Goal: Task Accomplishment & Management: Manage account settings

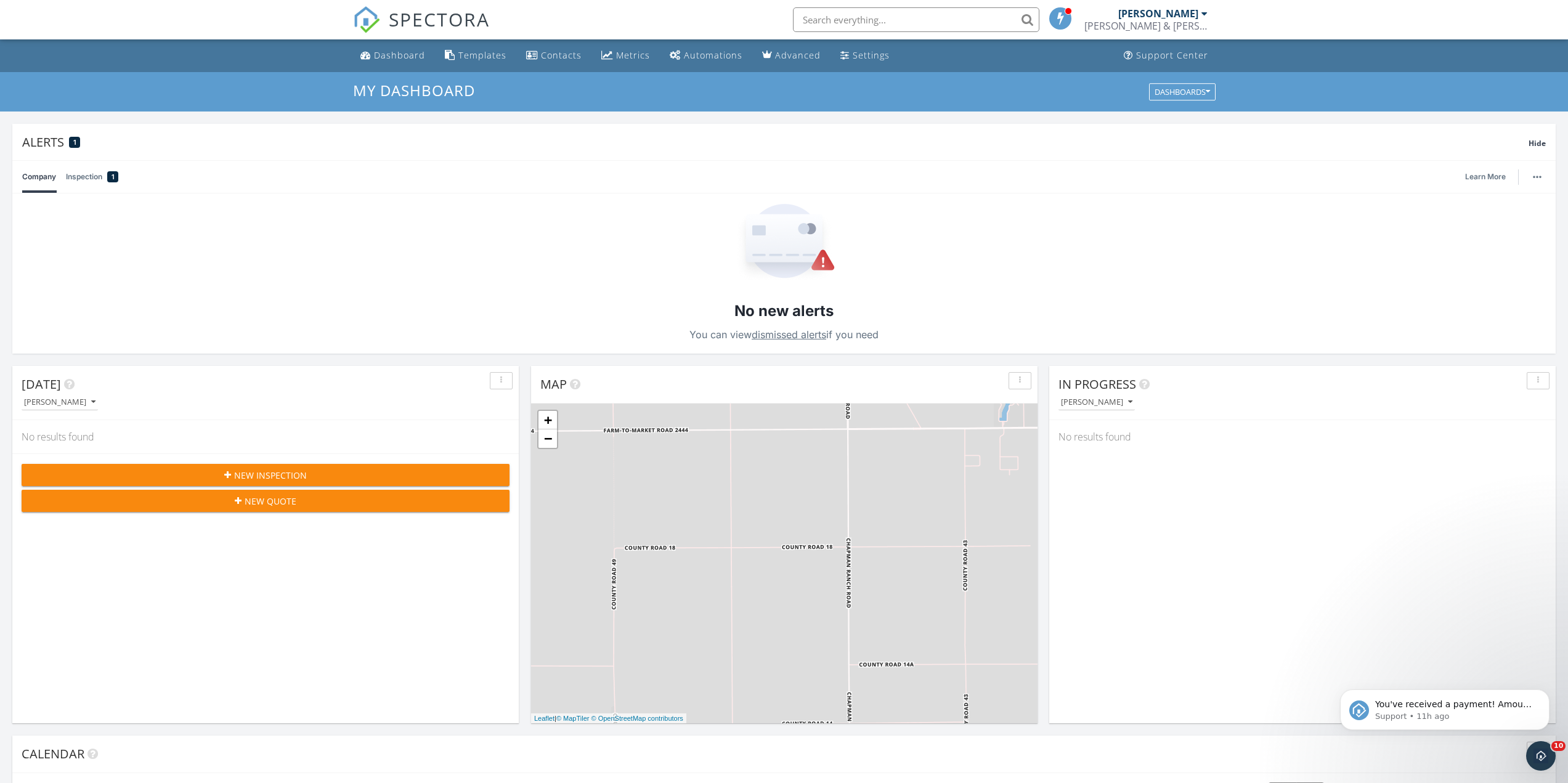
click at [893, 18] on input "text" at bounding box center [916, 20] width 247 height 25
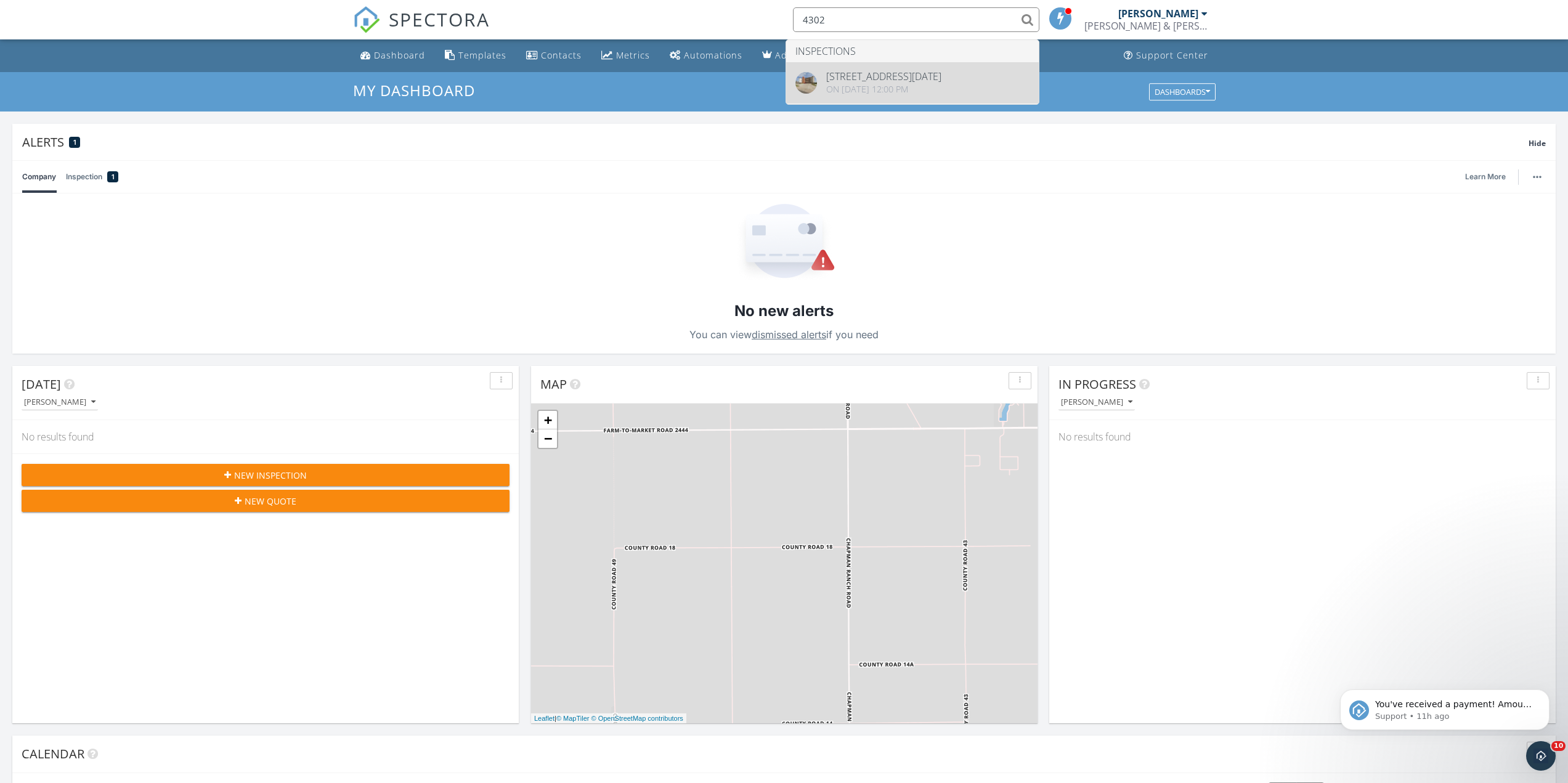
type input "4302"
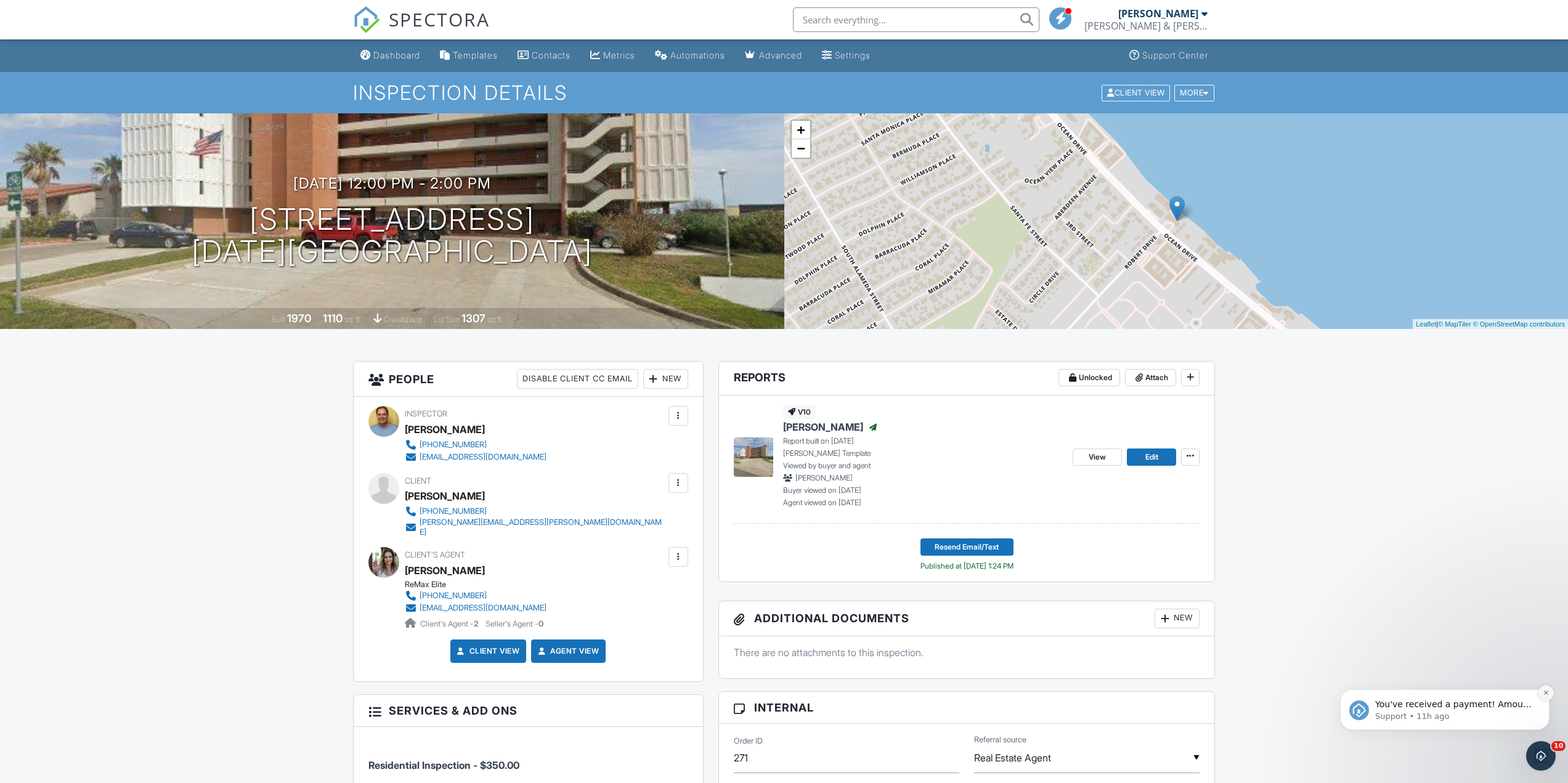
click at [1546, 690] on icon "Dismiss notification" at bounding box center [1546, 693] width 7 height 7
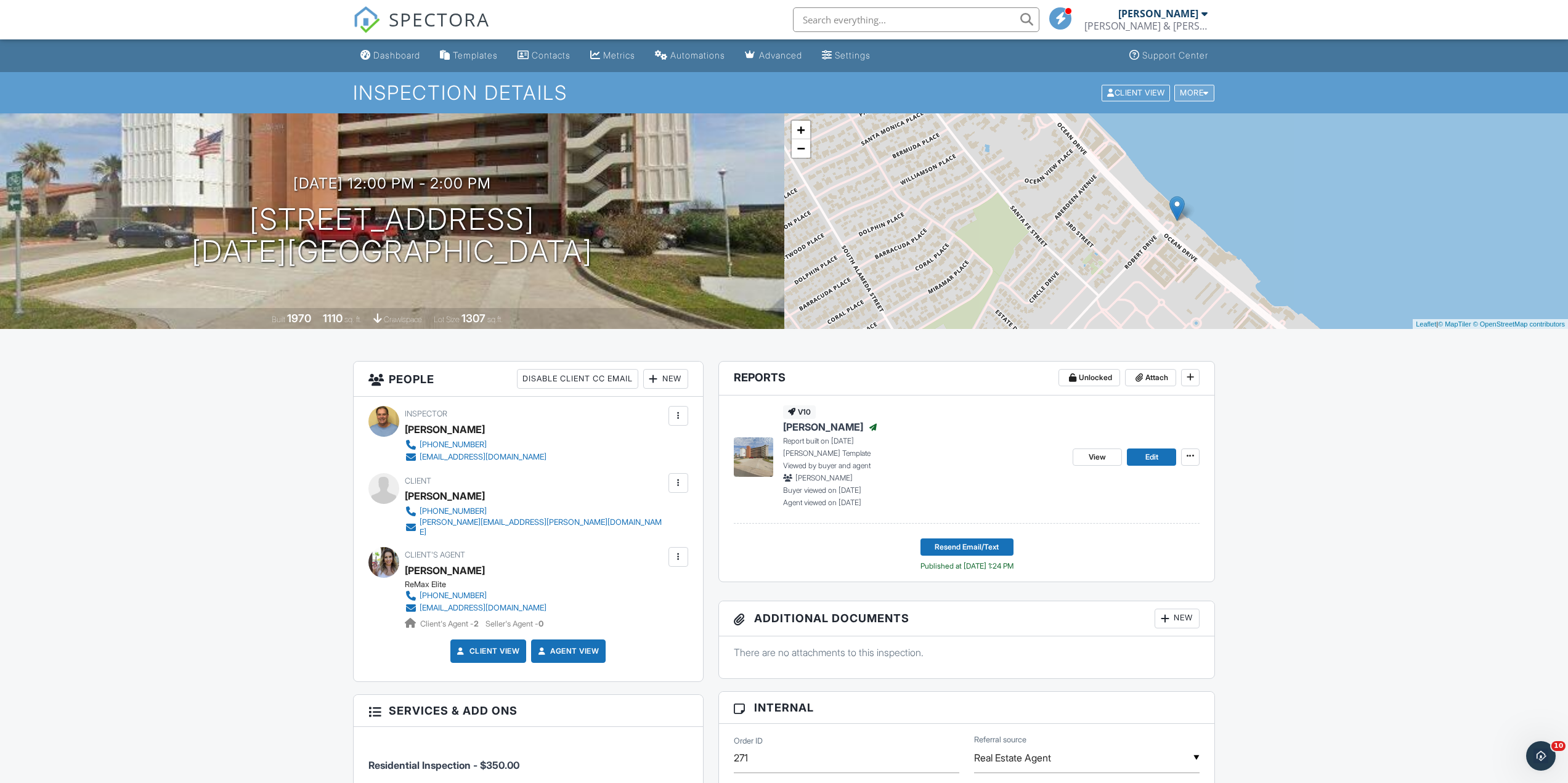
click at [1205, 91] on div at bounding box center [1206, 93] width 5 height 8
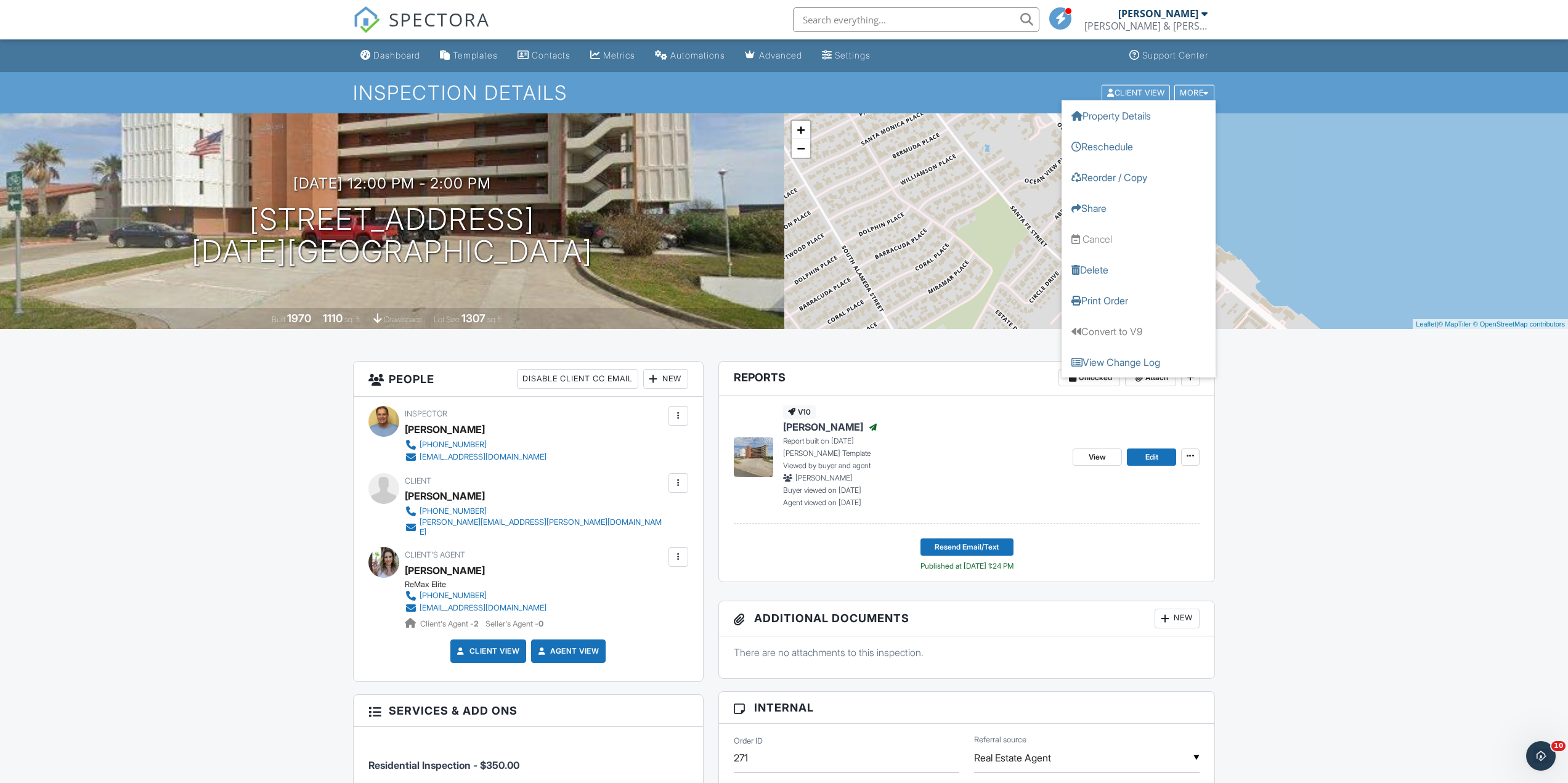
drag, startPoint x: 1284, startPoint y: 427, endPoint x: 1274, endPoint y: 411, distance: 18.9
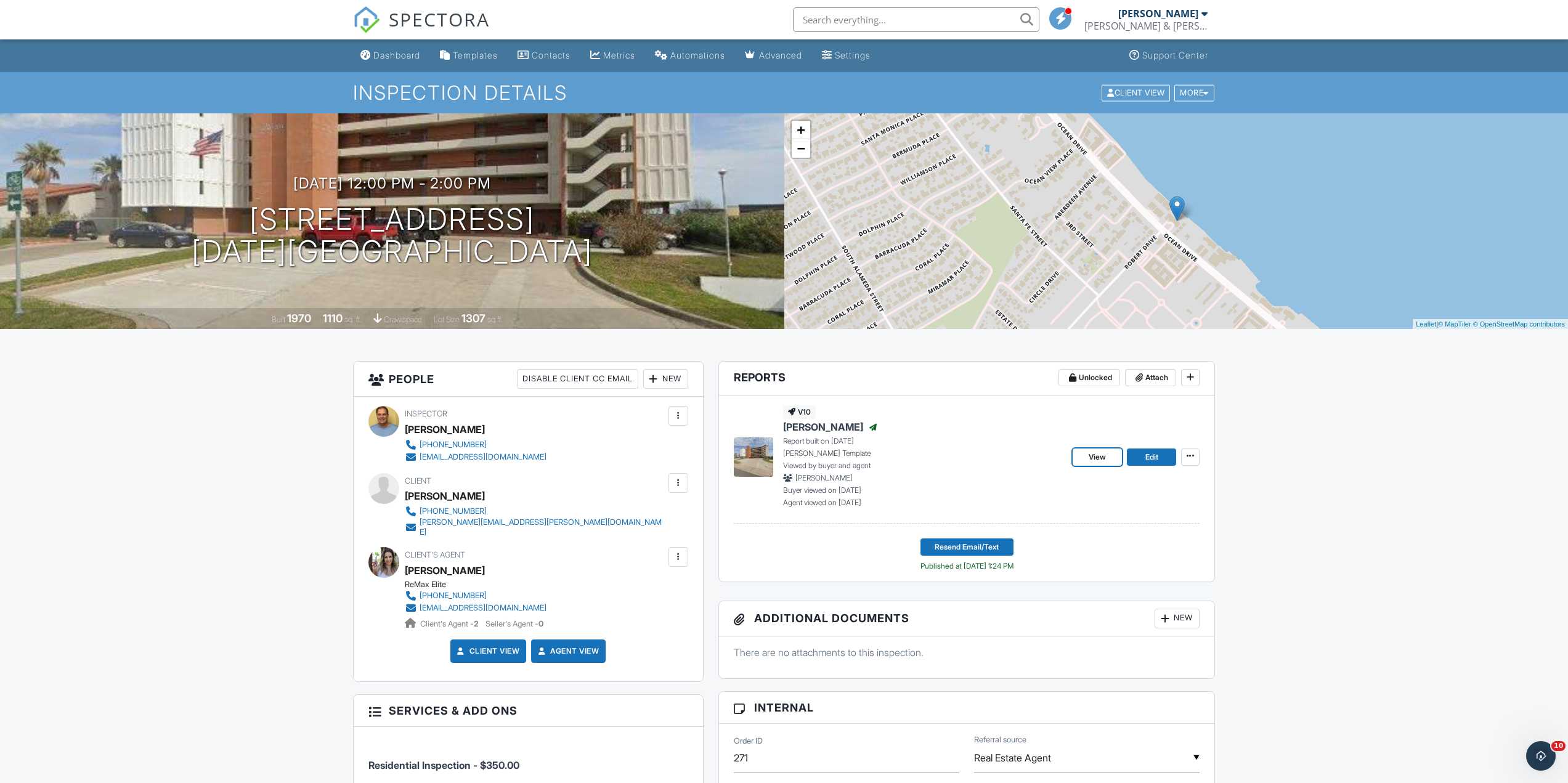
drag, startPoint x: 1097, startPoint y: 453, endPoint x: 1160, endPoint y: 487, distance: 71.6
click at [1097, 454] on span "View" at bounding box center [1097, 457] width 17 height 12
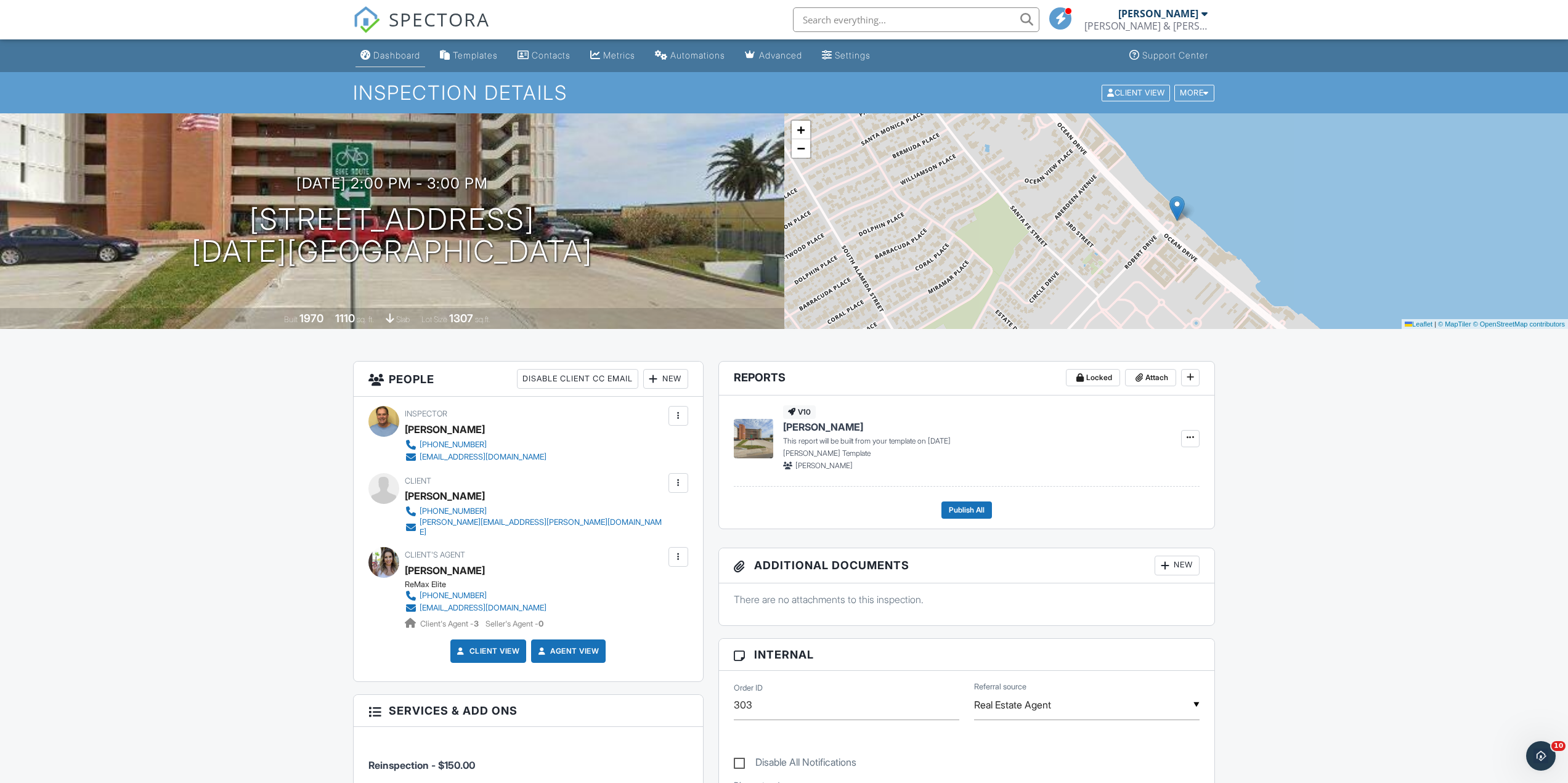
click at [399, 49] on link "Dashboard" at bounding box center [390, 55] width 70 height 23
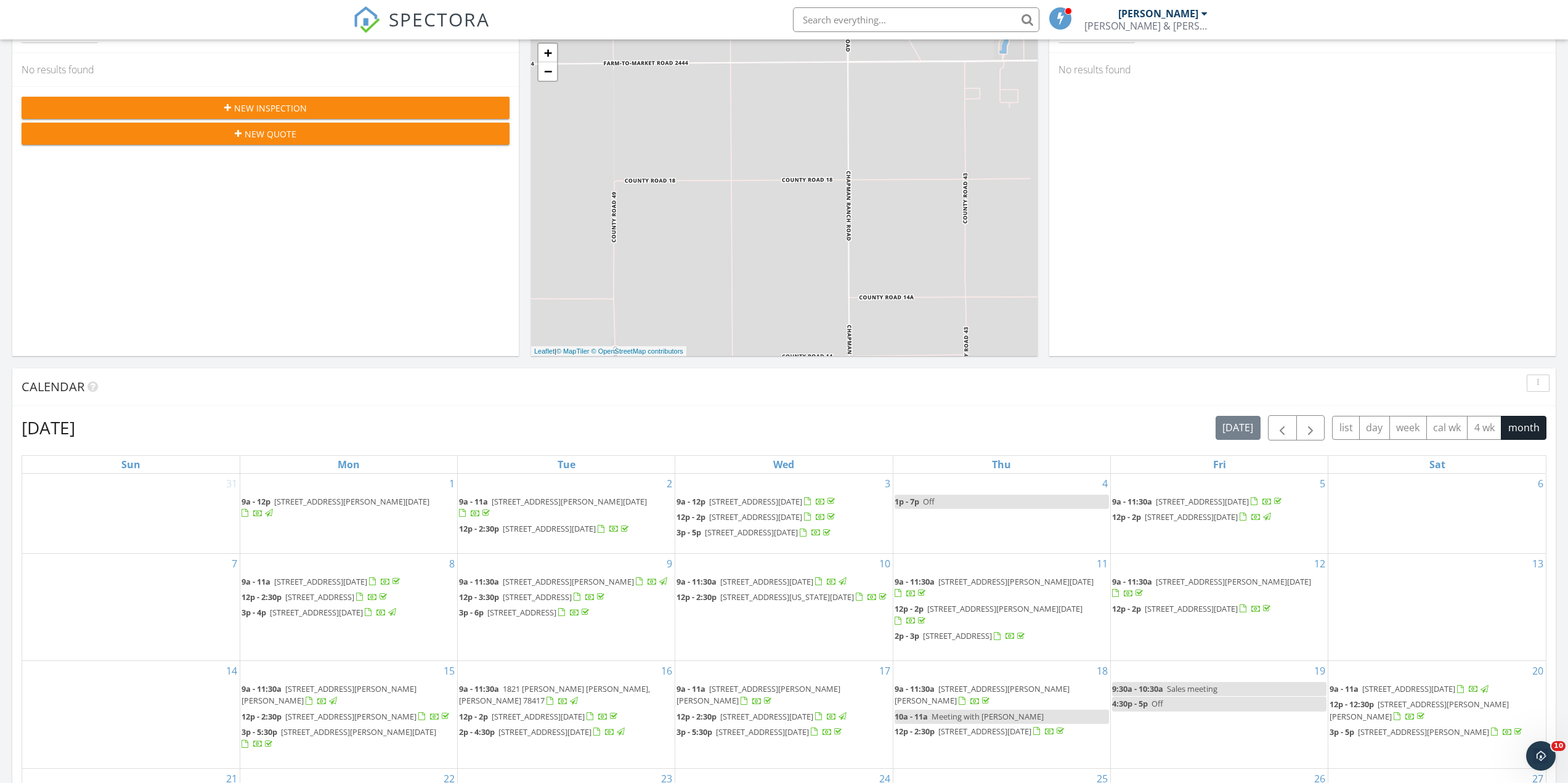
scroll to position [370, 0]
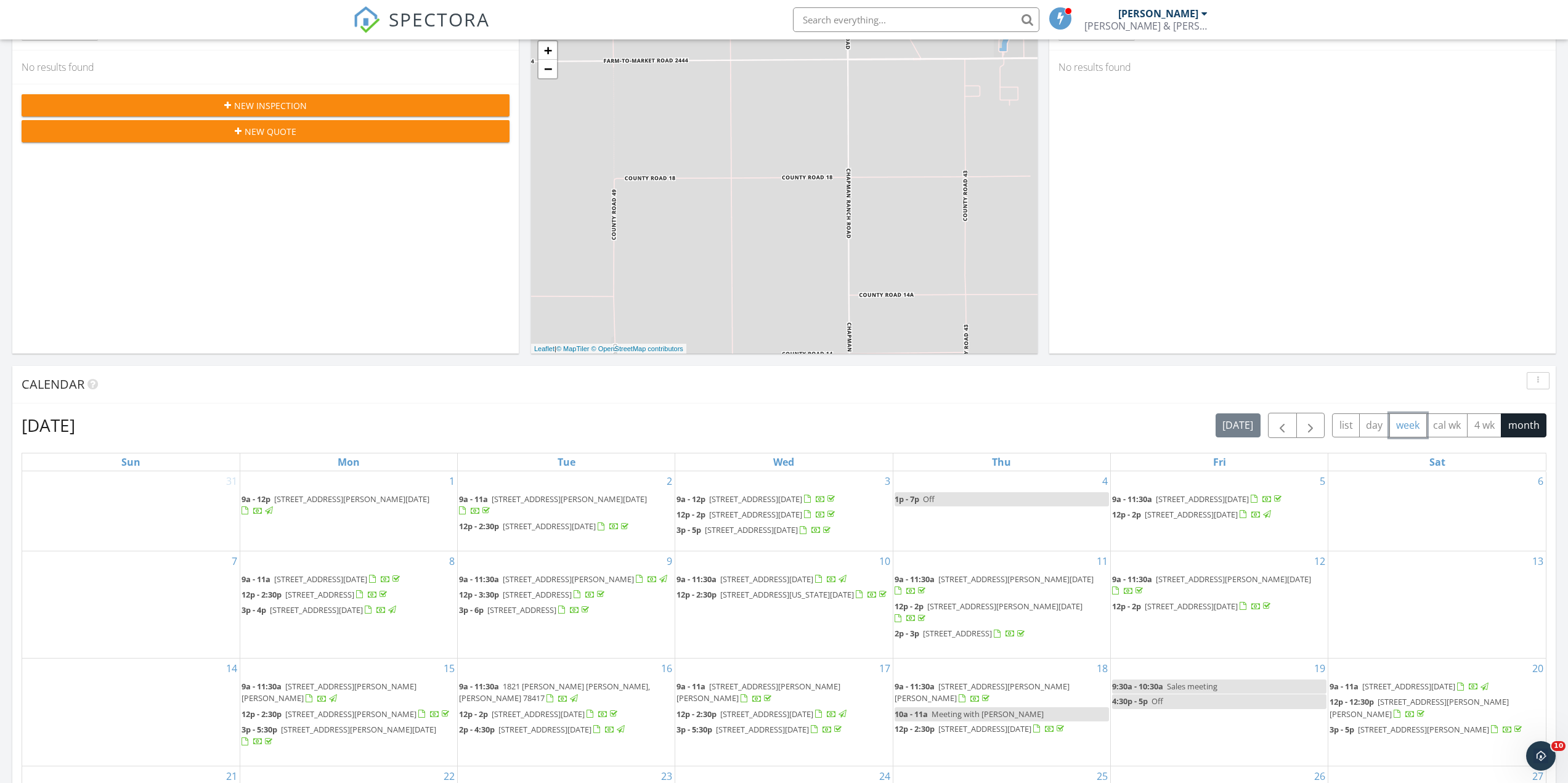
click at [1407, 425] on button "week" at bounding box center [1407, 425] width 38 height 24
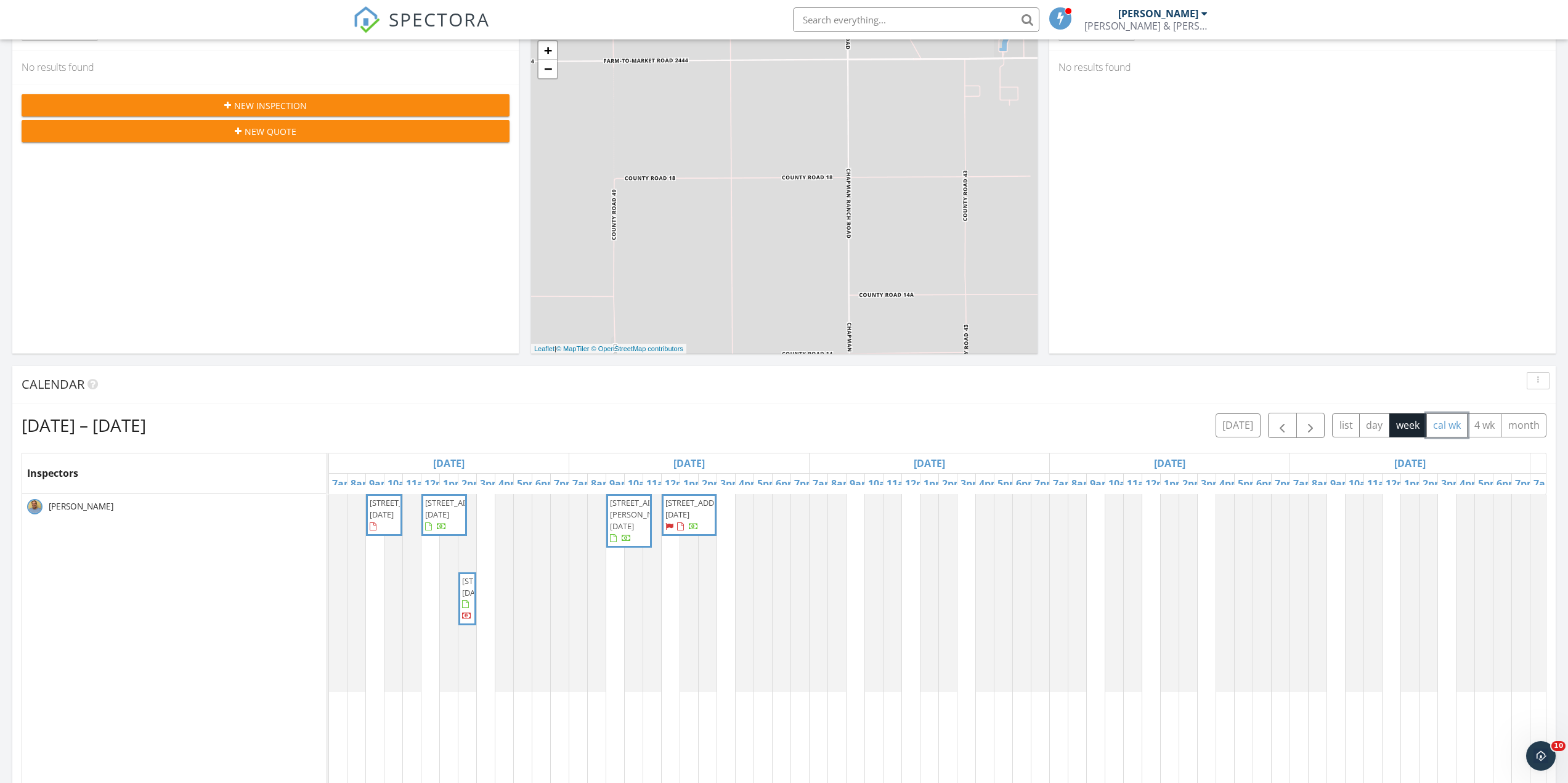
drag, startPoint x: 1444, startPoint y: 426, endPoint x: 1435, endPoint y: 424, distance: 9.2
click at [1444, 426] on button "cal wk" at bounding box center [1446, 425] width 42 height 24
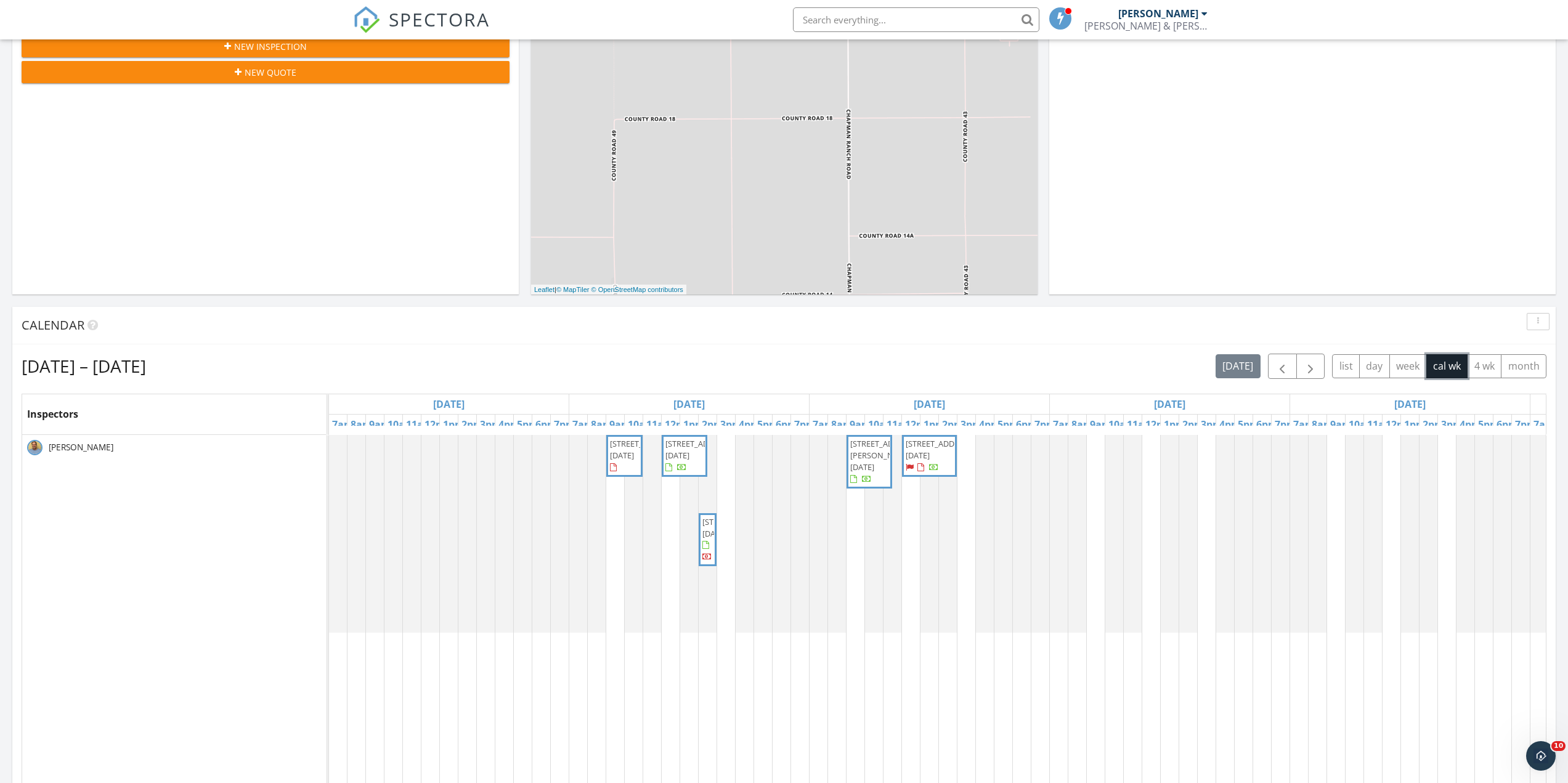
scroll to position [431, 0]
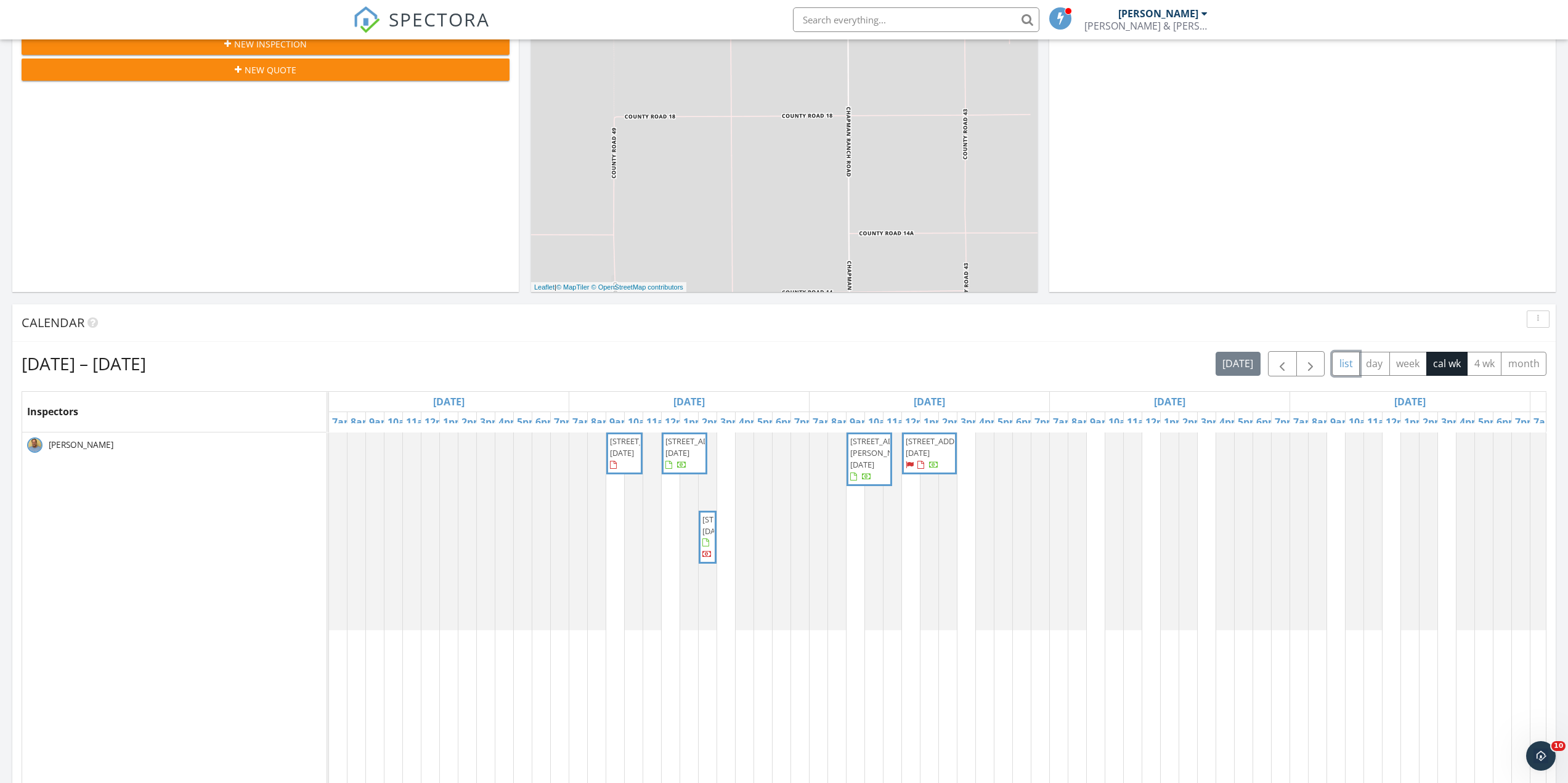
click at [1343, 363] on button "list" at bounding box center [1345, 363] width 28 height 24
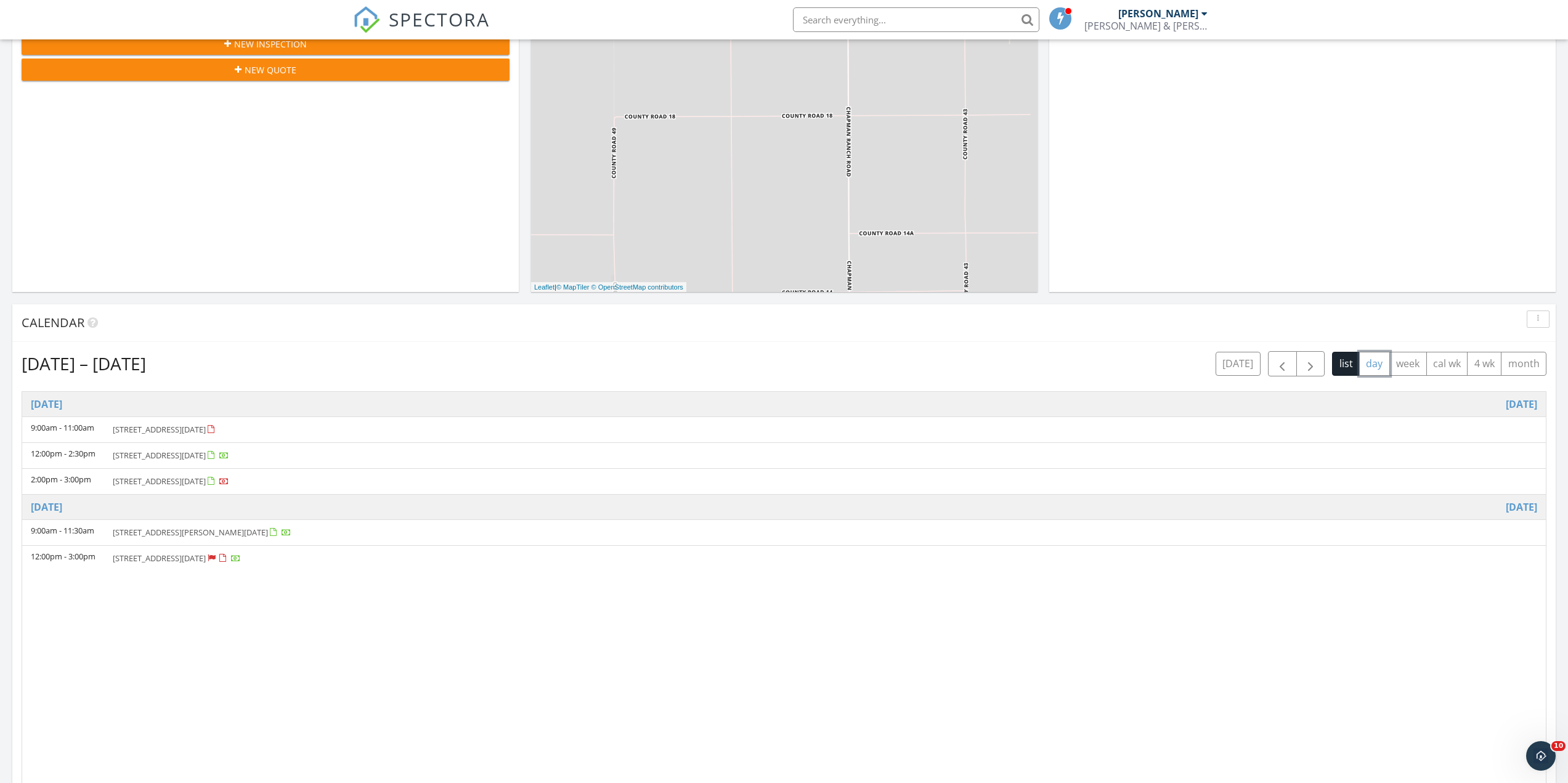
click at [1366, 364] on button "day" at bounding box center [1374, 363] width 31 height 24
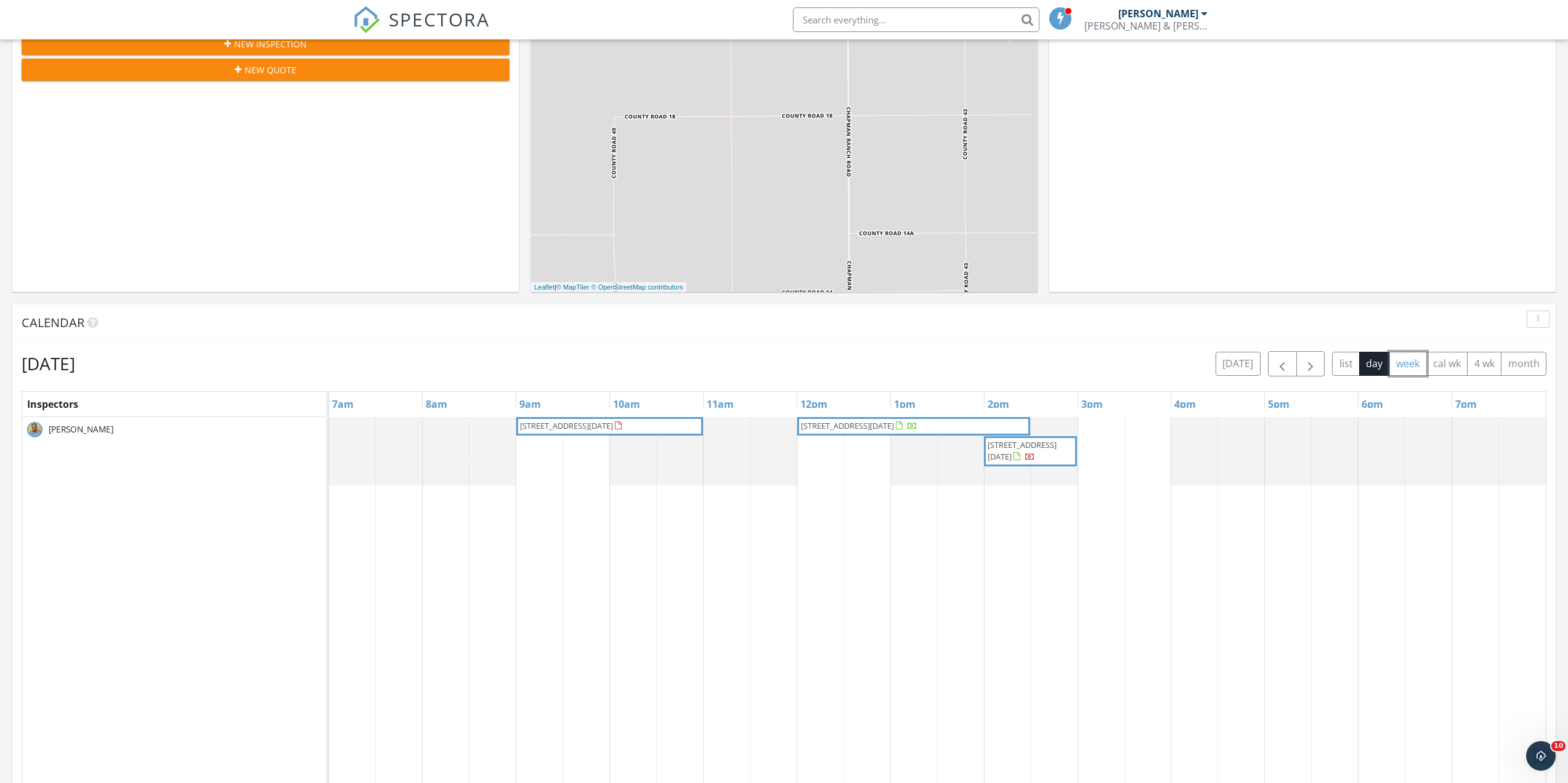
click at [1405, 362] on button "week" at bounding box center [1407, 363] width 38 height 24
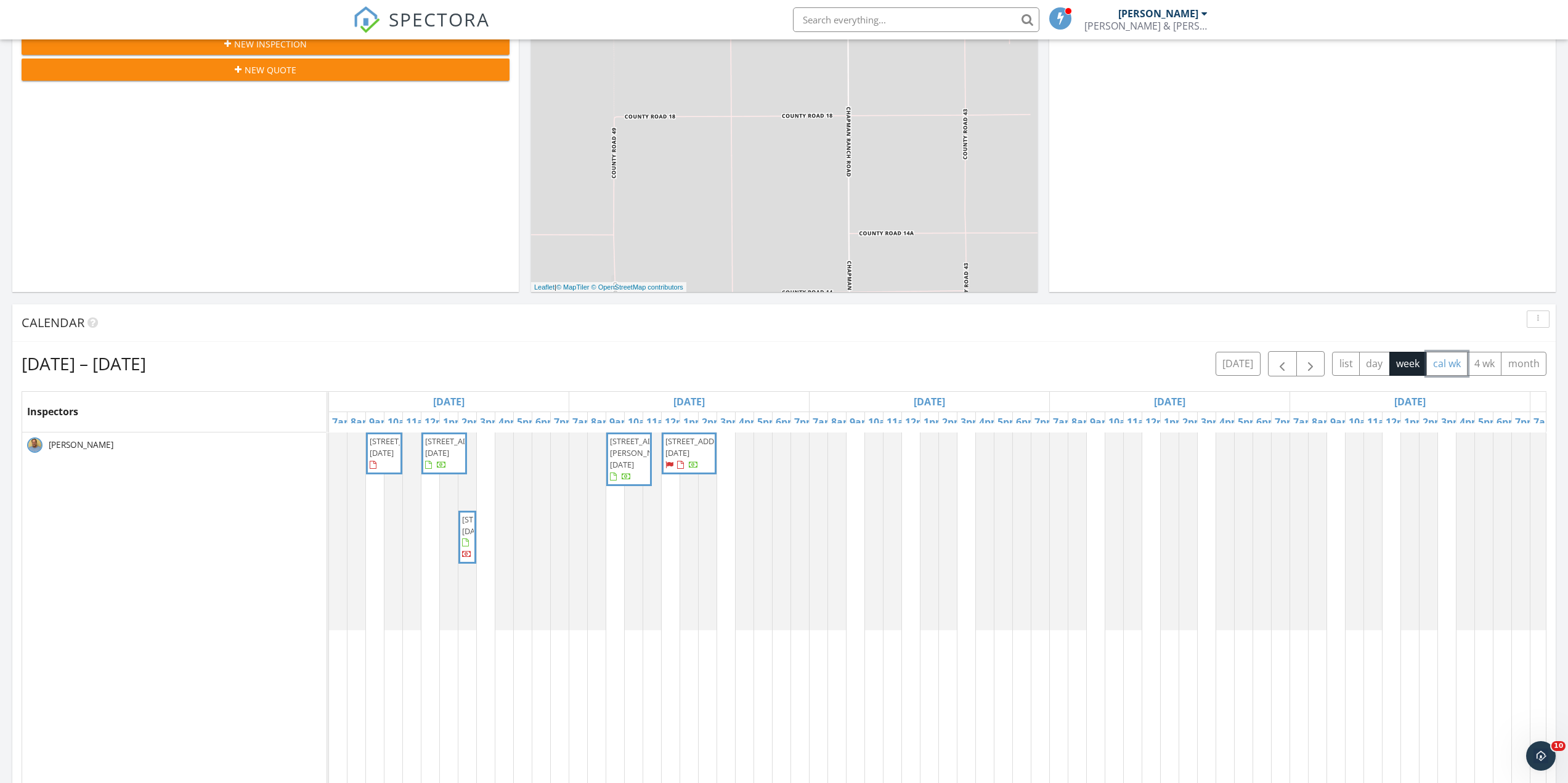
click at [1455, 361] on button "cal wk" at bounding box center [1446, 363] width 42 height 24
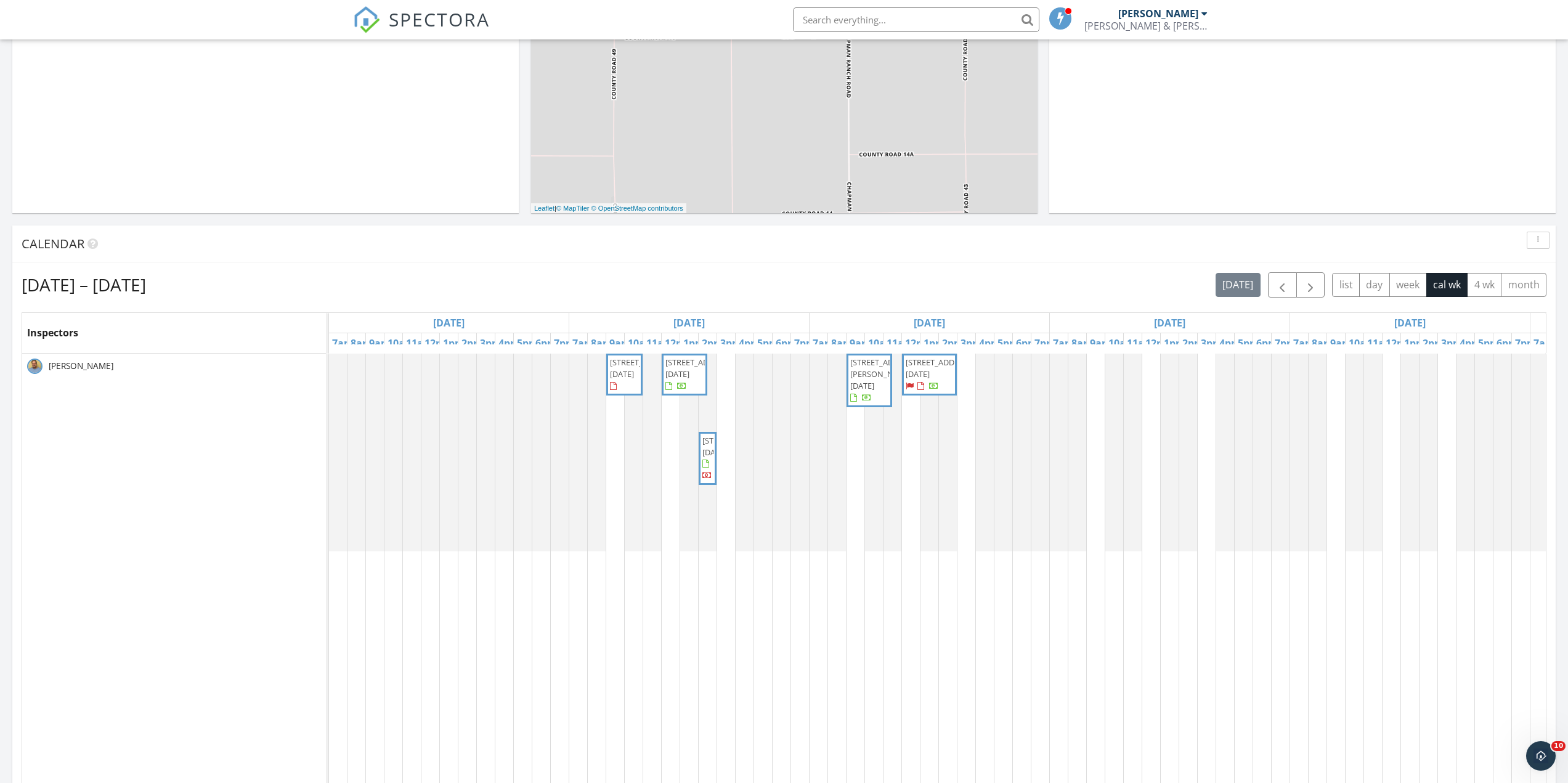
scroll to position [493, 0]
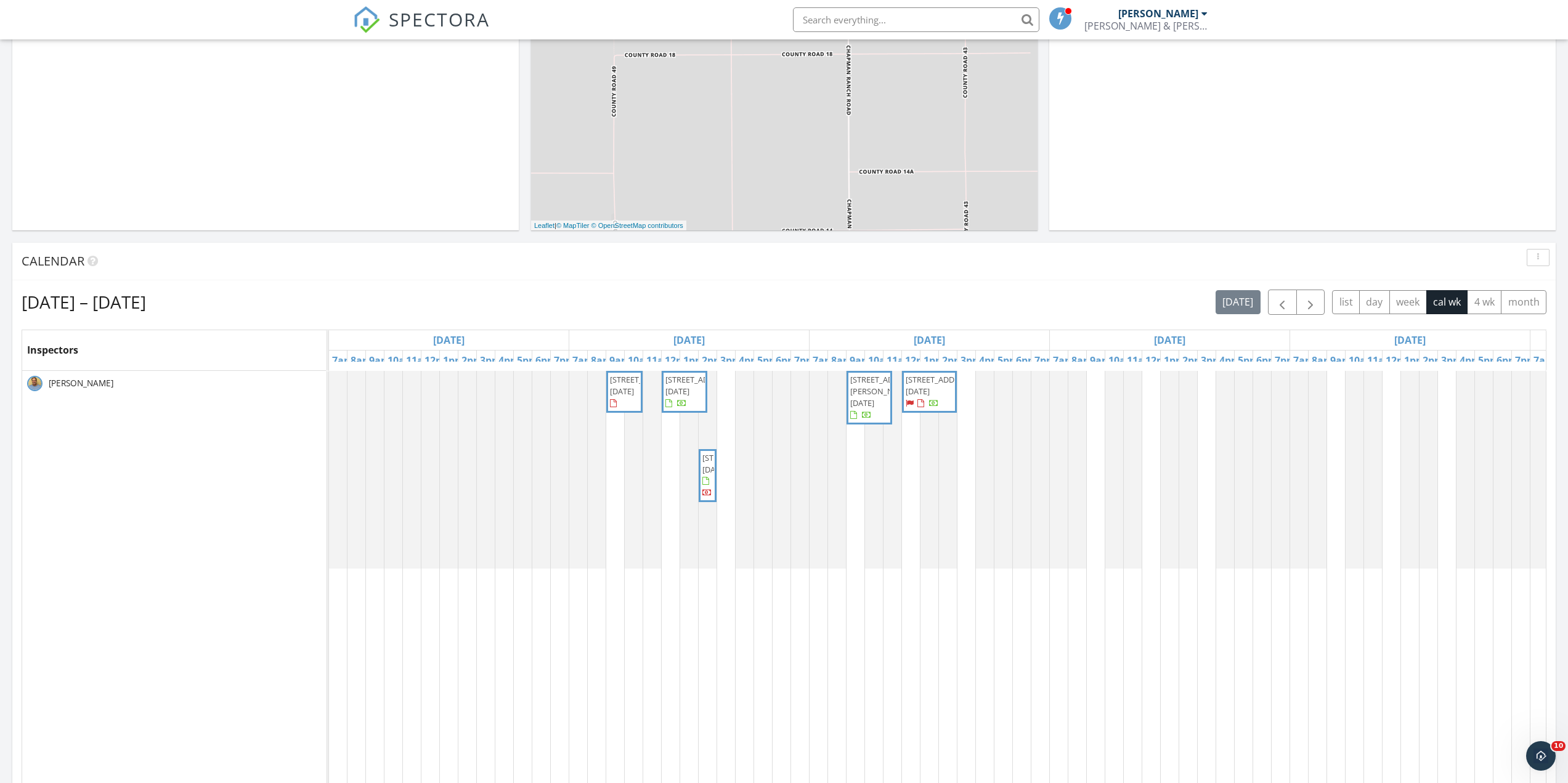
drag, startPoint x: 108, startPoint y: 348, endPoint x: 179, endPoint y: 343, distance: 71.2
click at [109, 348] on div "Inspectors" at bounding box center [174, 350] width 303 height 40
click at [1538, 253] on icon "button" at bounding box center [1538, 258] width 2 height 9
click at [1422, 256] on div "Calendar" at bounding box center [775, 261] width 1506 height 18
click at [1537, 301] on button "month" at bounding box center [1523, 302] width 46 height 24
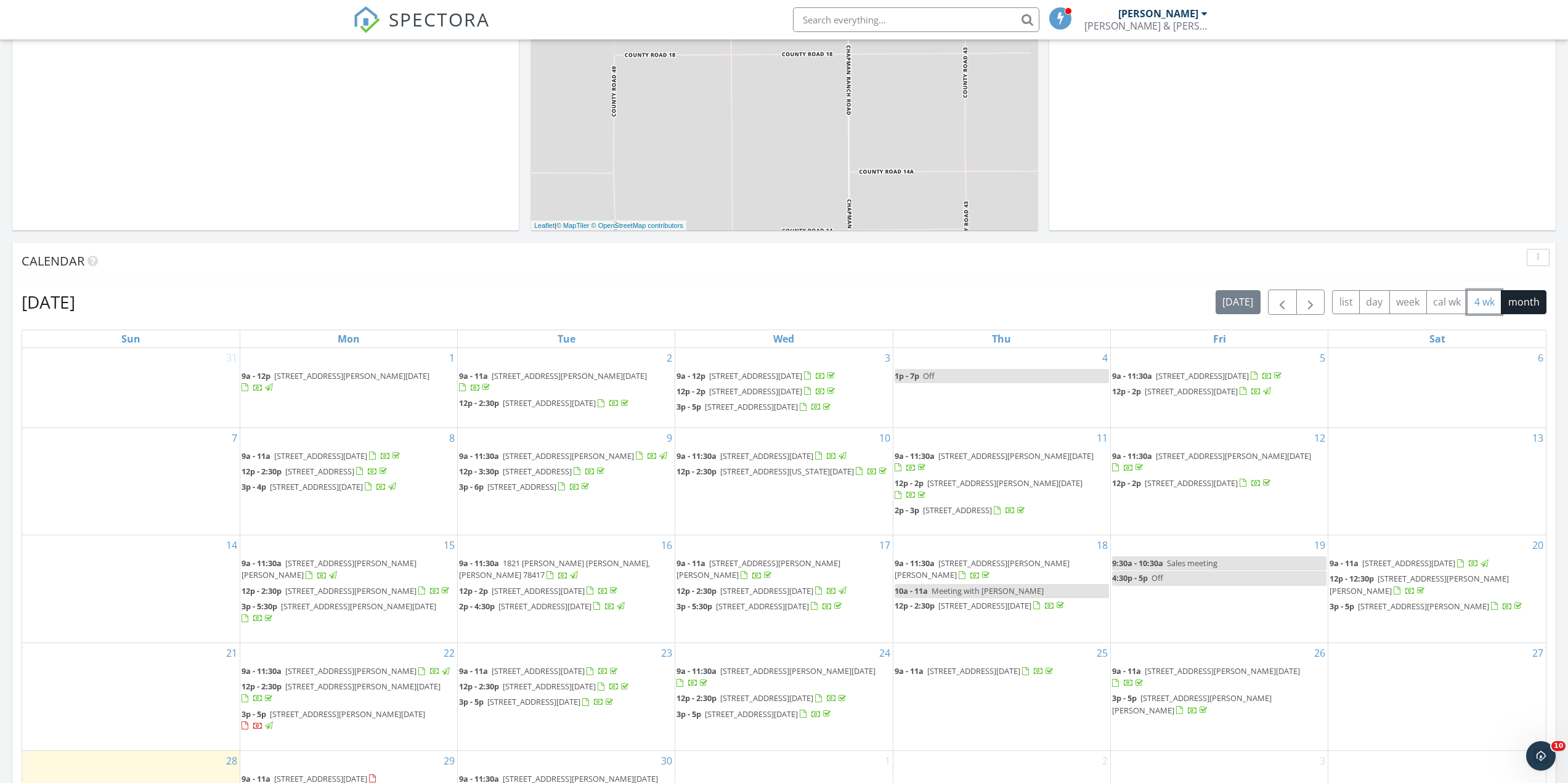
click at [1483, 298] on button "4 wk" at bounding box center [1484, 302] width 34 height 24
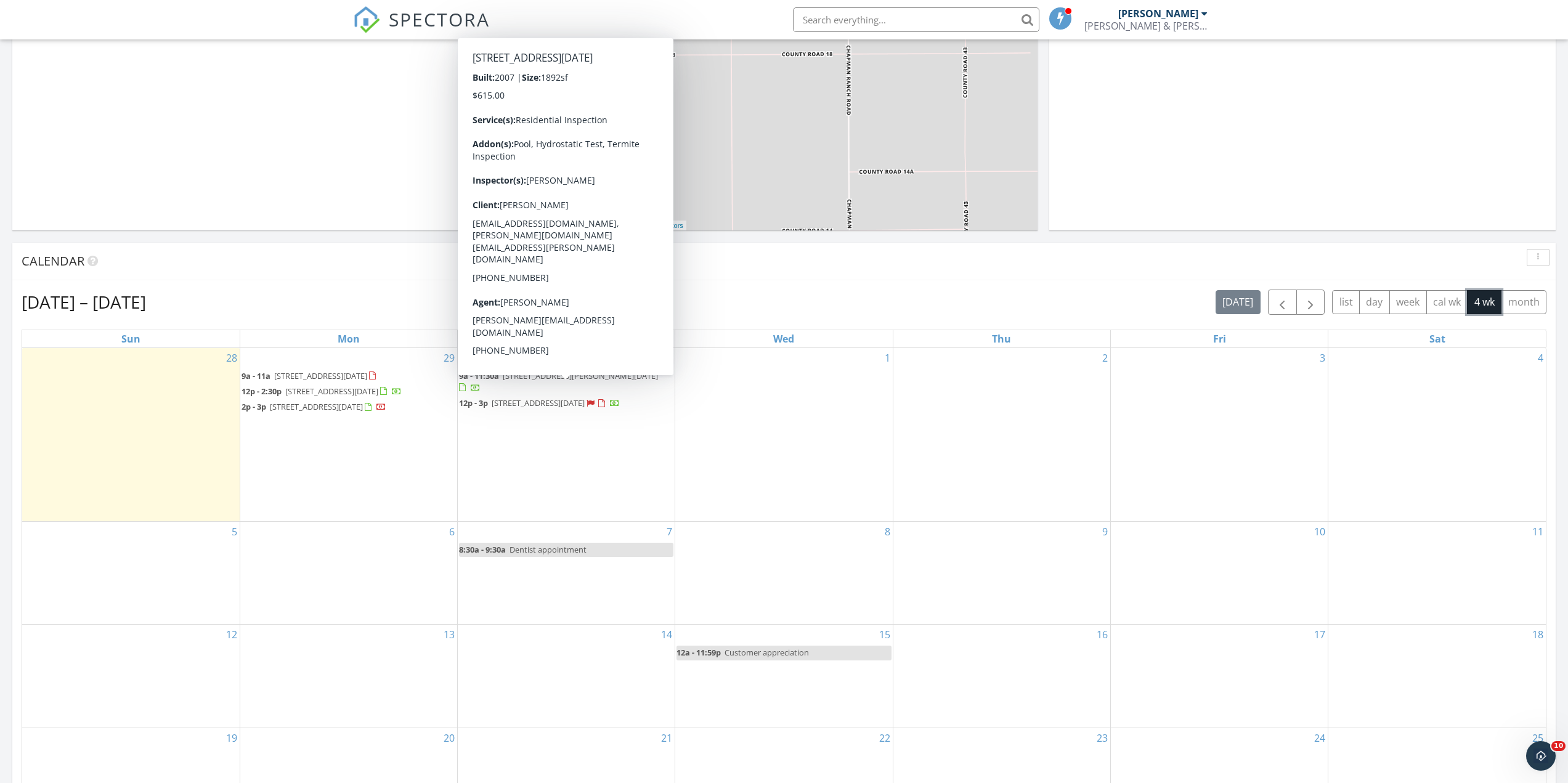
click at [554, 398] on span "7941 Pavo Real St, Corpus Christi 78414" at bounding box center [538, 403] width 93 height 11
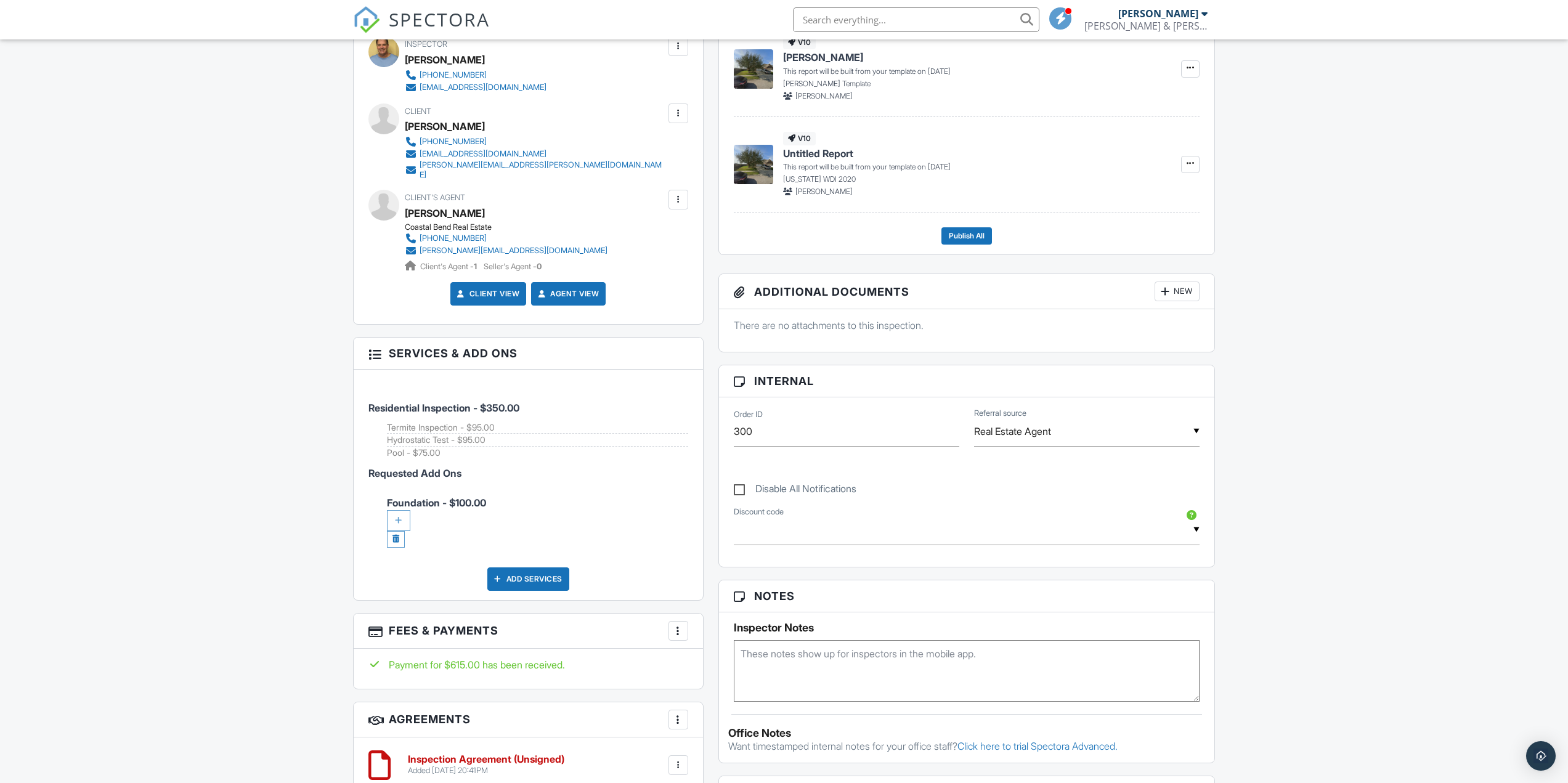
click at [529, 571] on div "Add Services" at bounding box center [528, 579] width 82 height 23
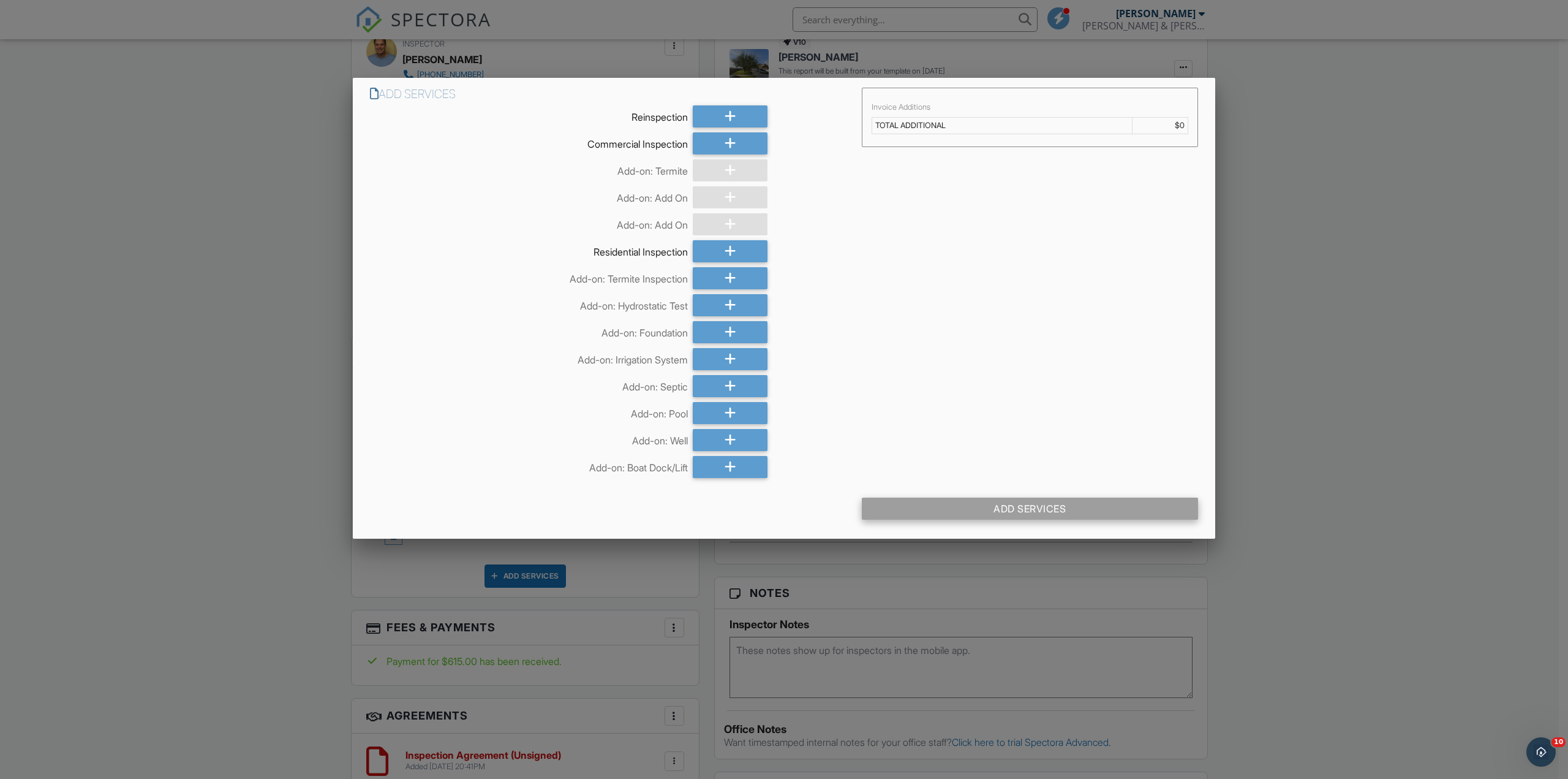
click at [1031, 504] on div "Add Services" at bounding box center [1030, 508] width 336 height 22
click at [735, 327] on icon at bounding box center [730, 332] width 12 height 22
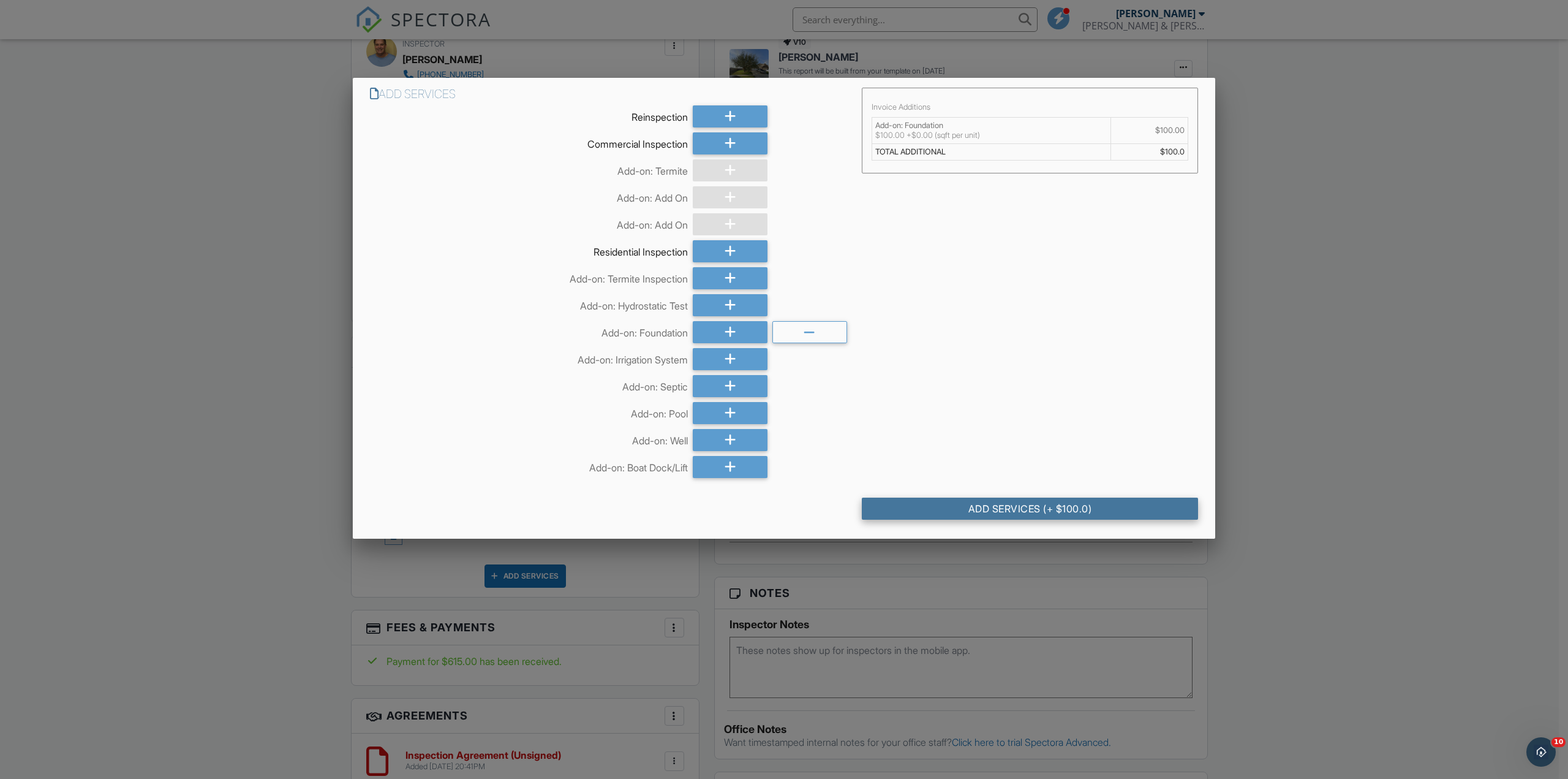
click at [993, 505] on div "Add Services (+ $100.0)" at bounding box center [1030, 508] width 336 height 22
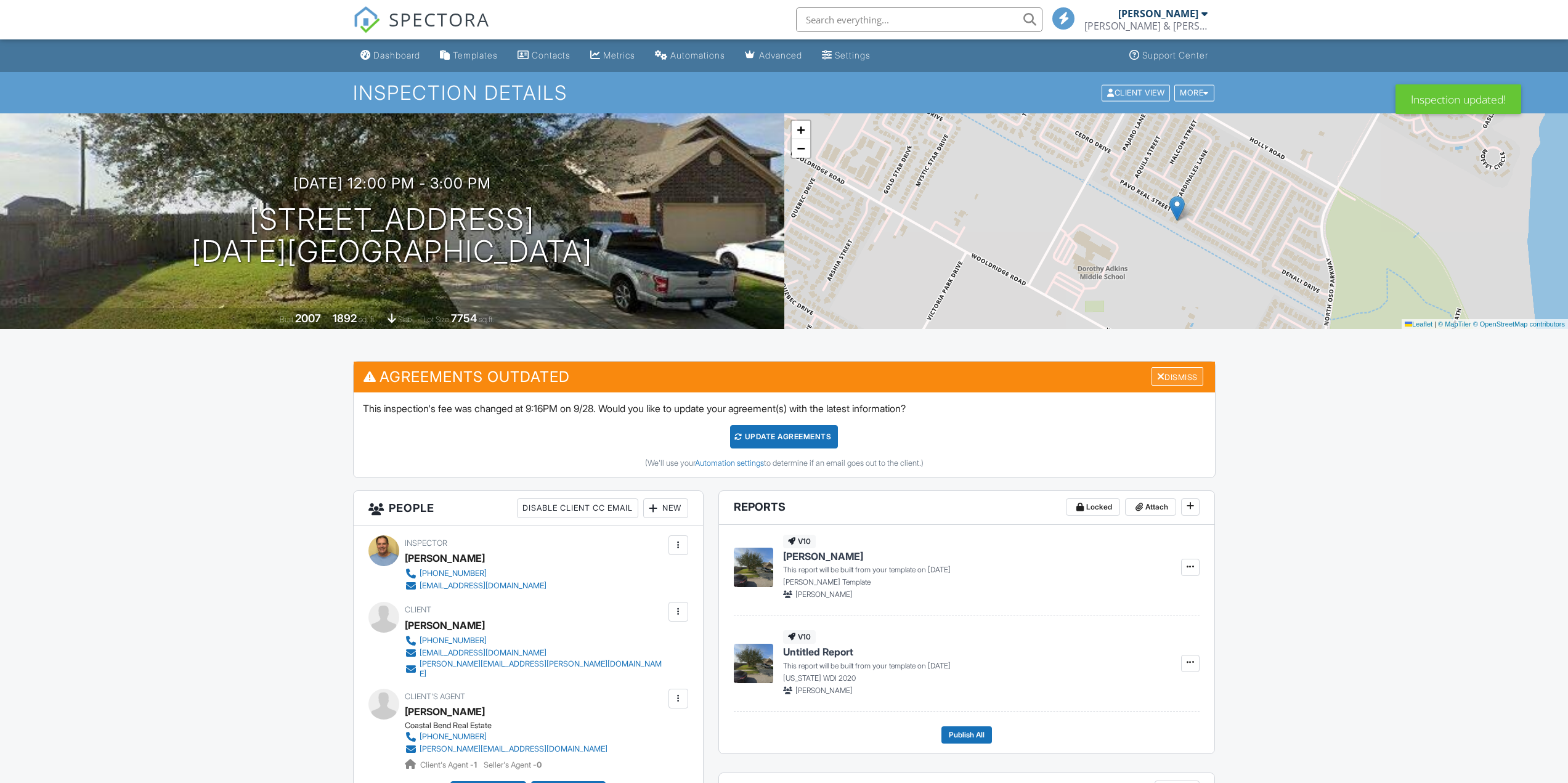
click at [1180, 375] on div "Dismiss" at bounding box center [1177, 376] width 52 height 19
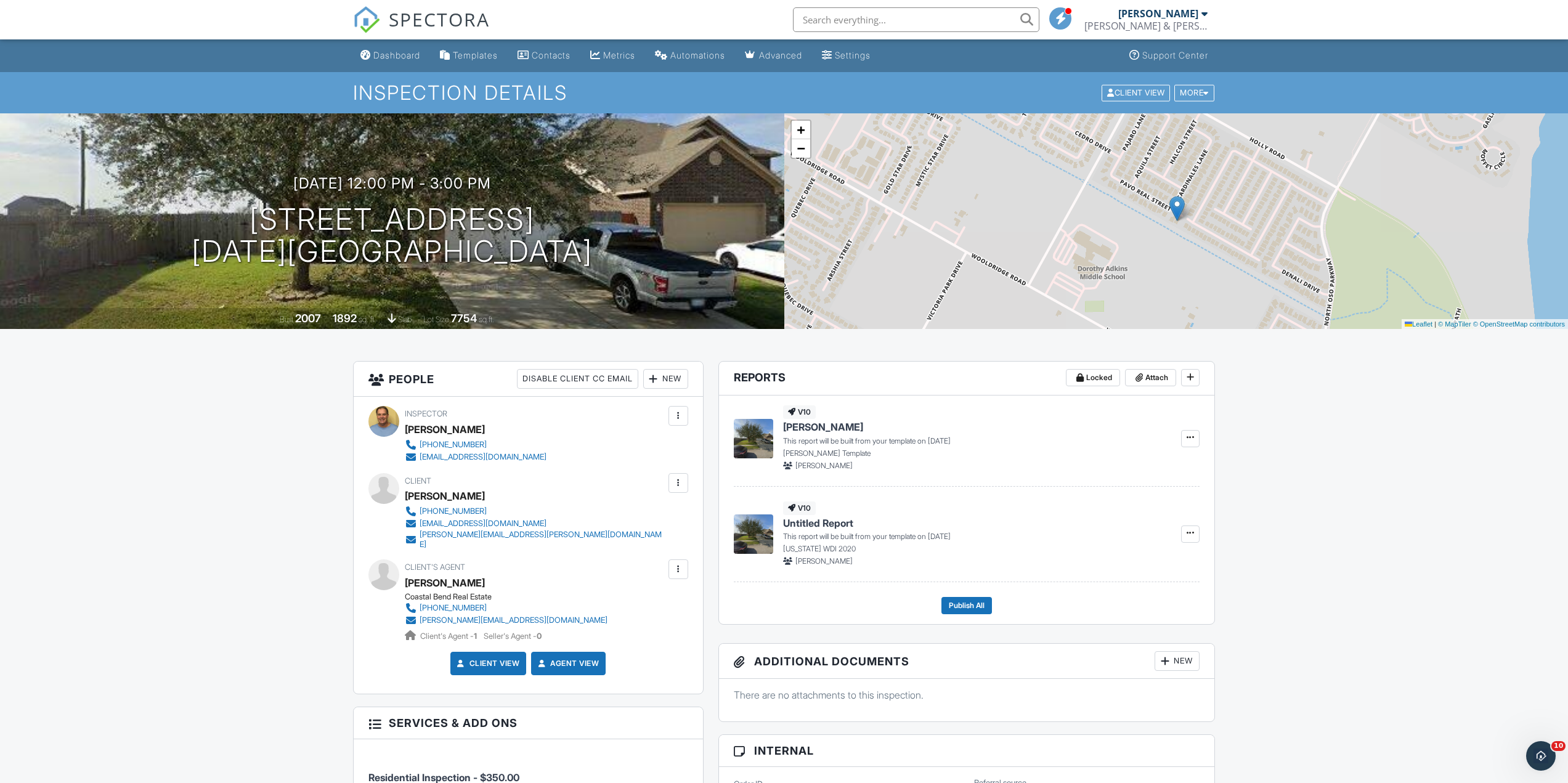
drag, startPoint x: 396, startPoint y: 59, endPoint x: 379, endPoint y: 73, distance: 22.0
click at [397, 59] on div "Dashboard" at bounding box center [396, 55] width 47 height 10
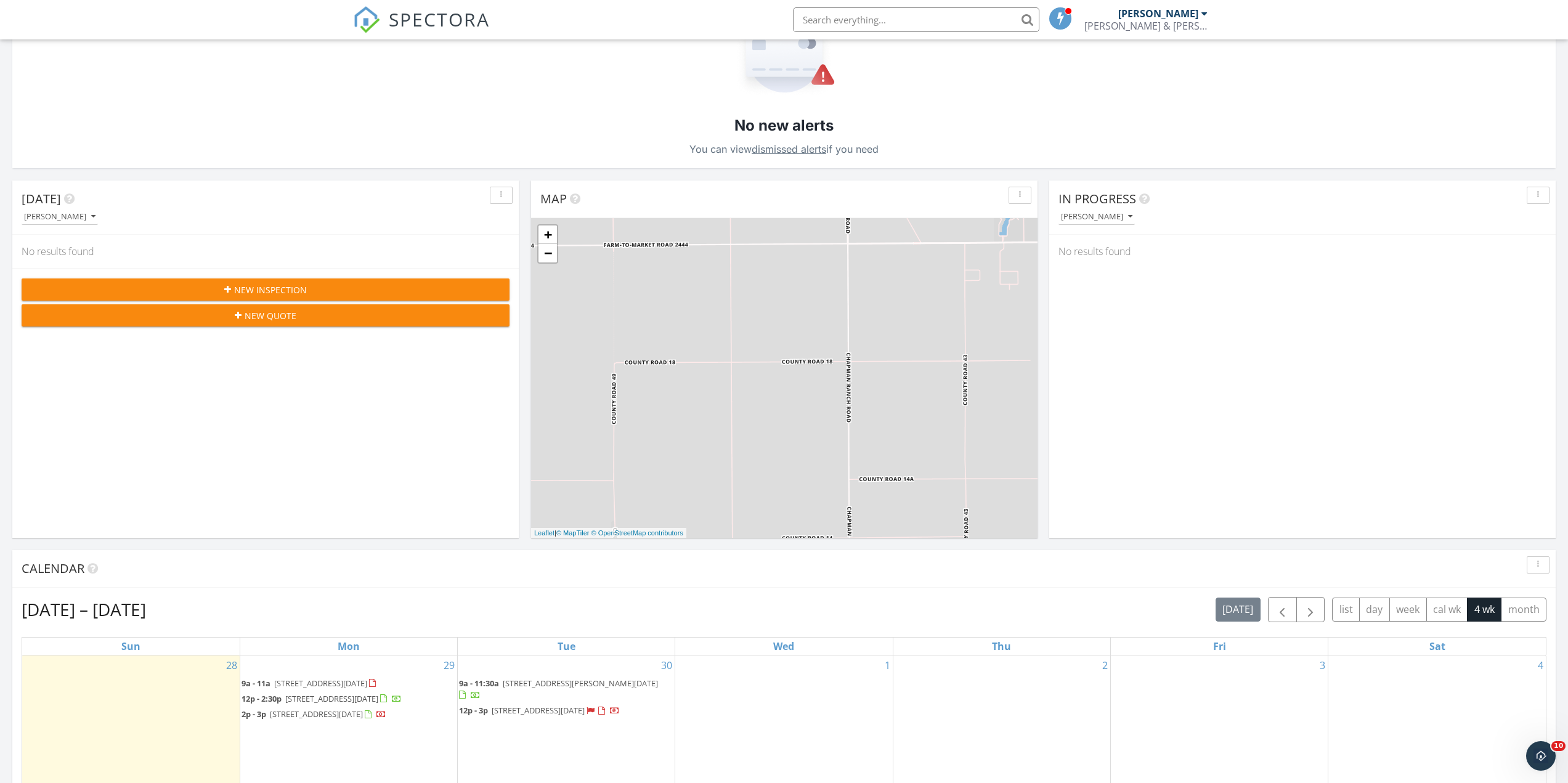
scroll to position [184, 0]
click at [302, 288] on span "New Inspection" at bounding box center [271, 290] width 72 height 13
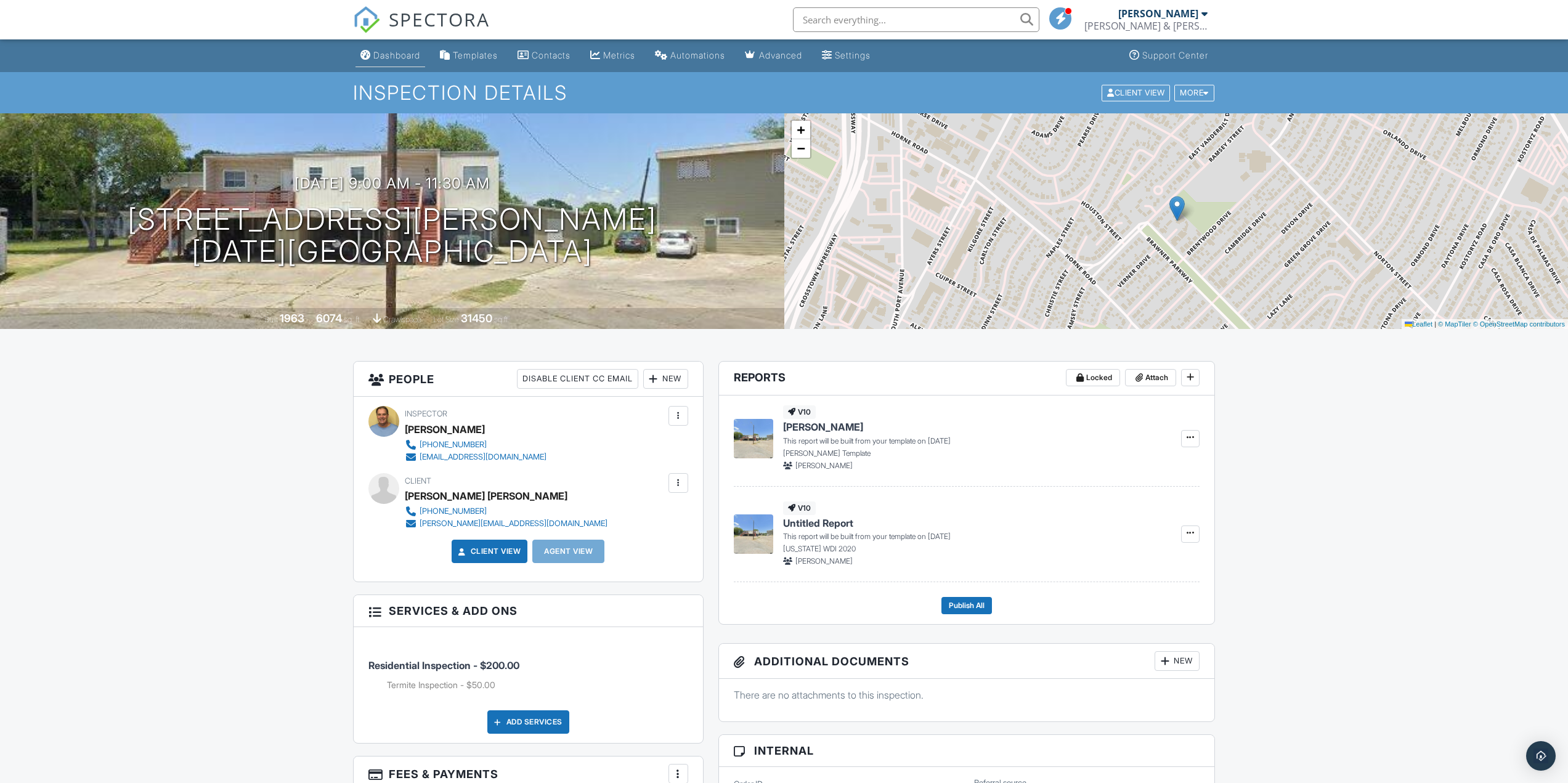
click at [409, 55] on div "Dashboard" at bounding box center [396, 55] width 47 height 10
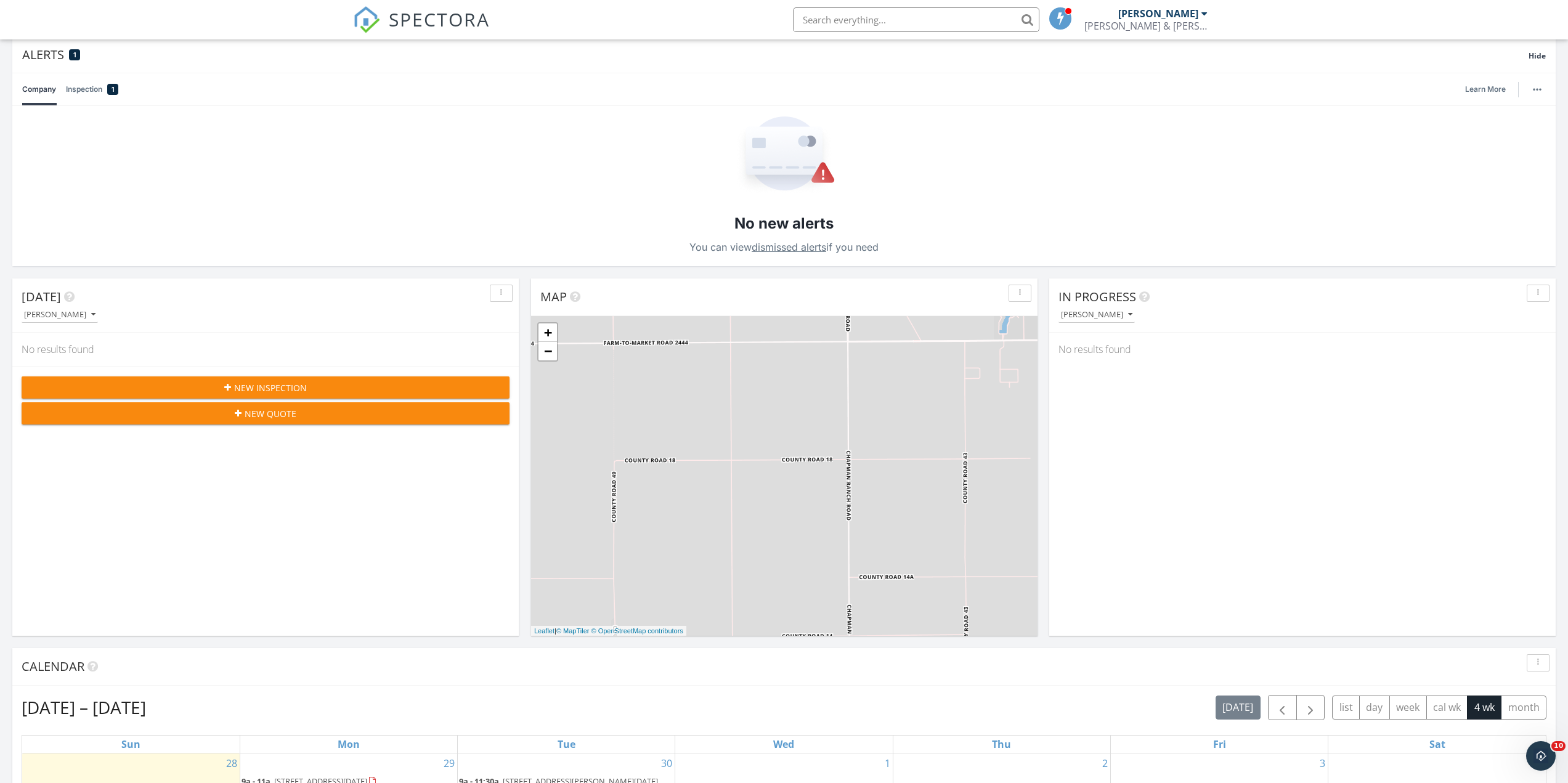
scroll to position [61, 0]
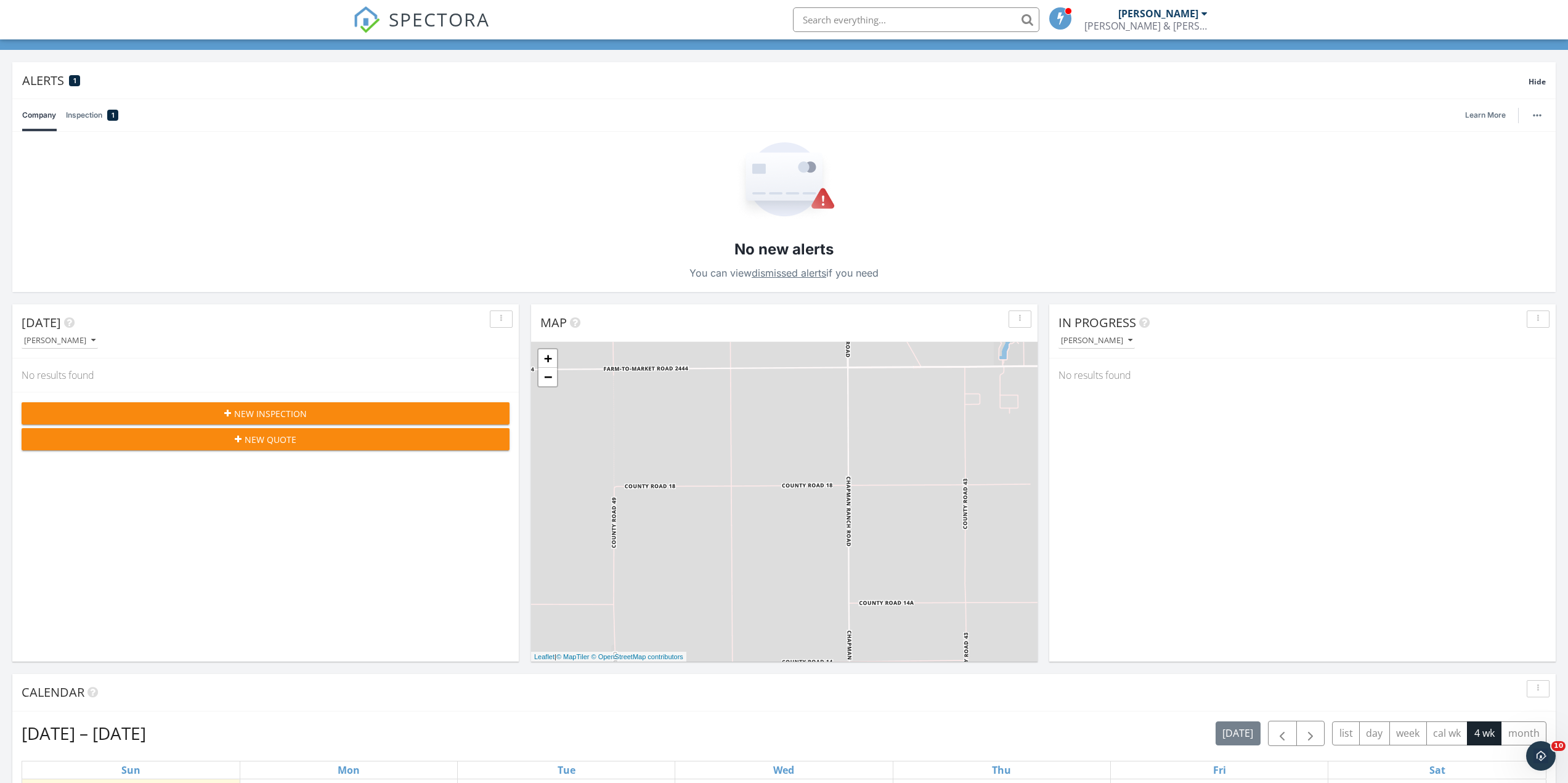
click at [353, 413] on div "New Inspection" at bounding box center [265, 413] width 468 height 13
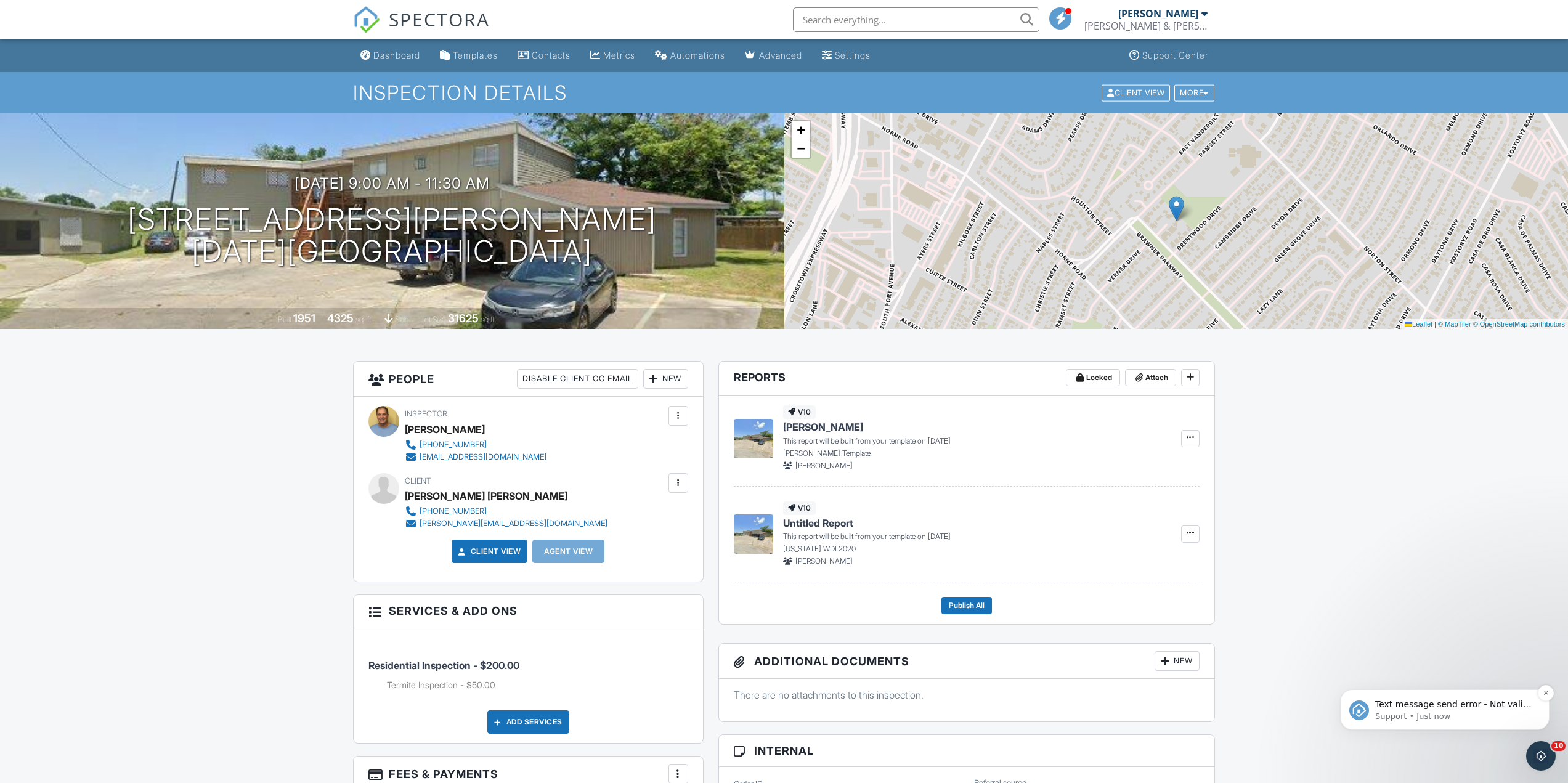
click at [1462, 699] on span "Text message send error - Not valid number: 619-707-717 -> . Please correct the…" at bounding box center [1453, 747] width 156 height 96
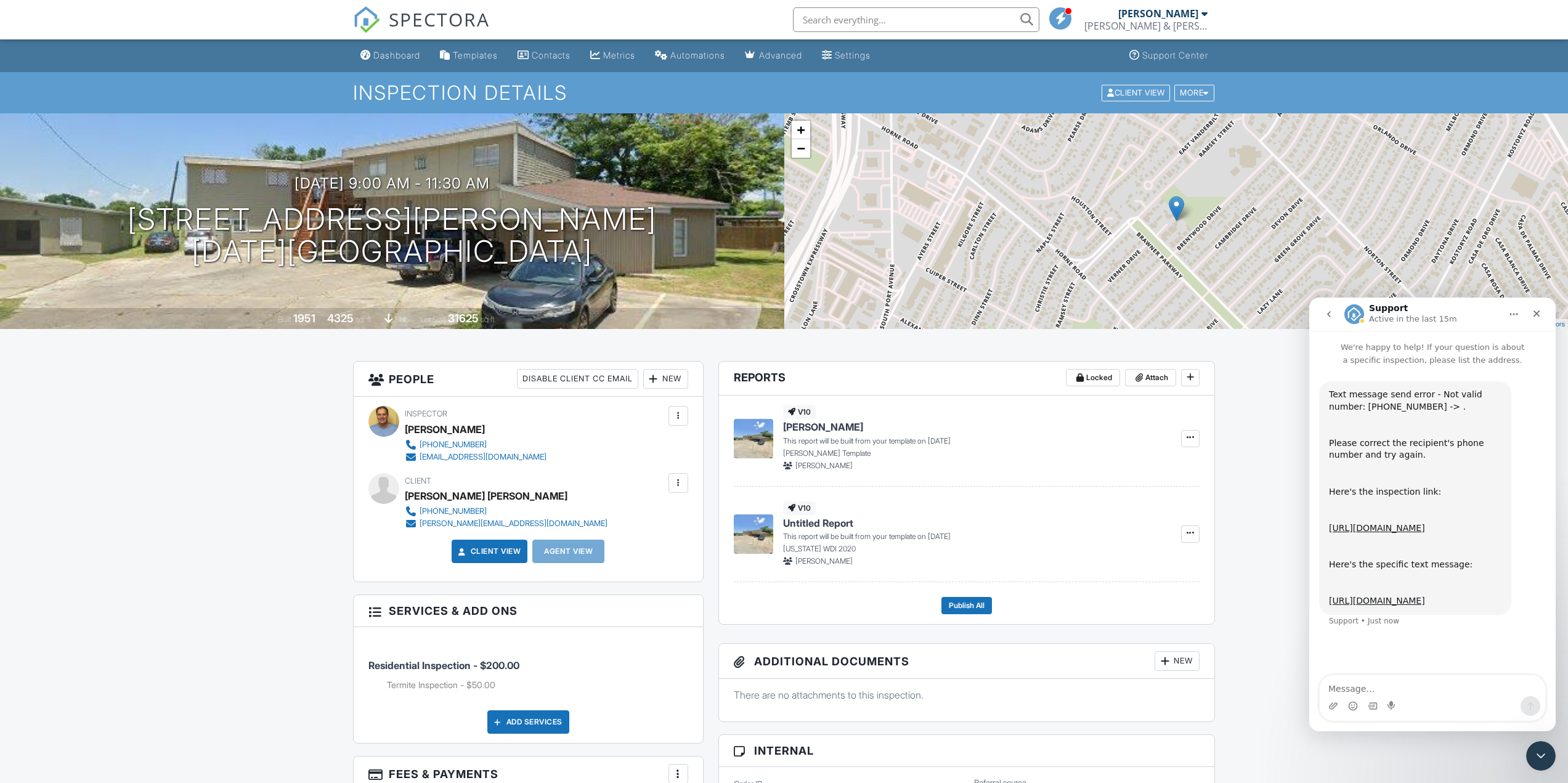
click at [680, 484] on div at bounding box center [678, 483] width 12 height 12
click at [601, 526] on li "Edit" at bounding box center [611, 520] width 137 height 31
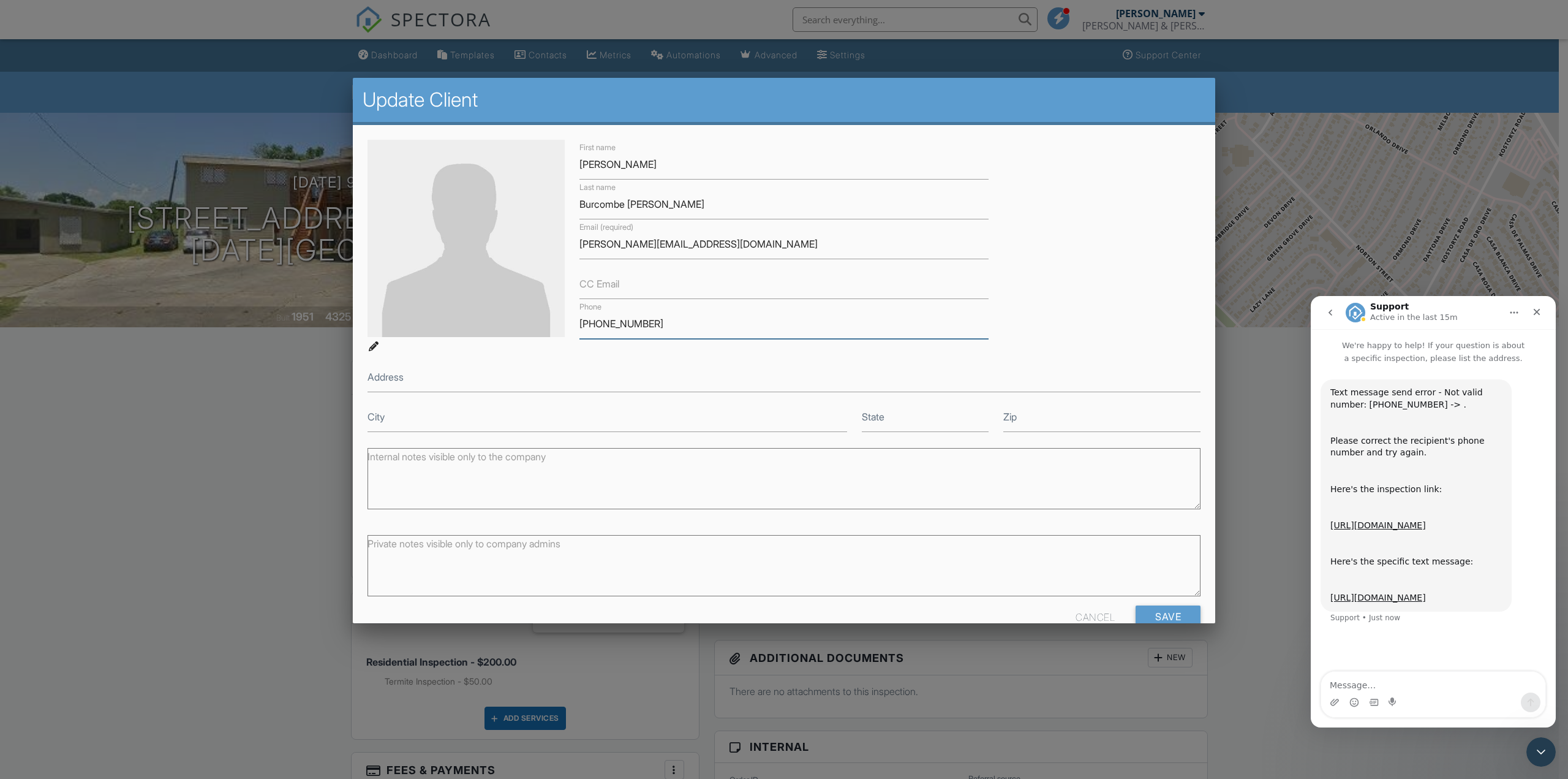
click at [626, 324] on input "619-707-717" at bounding box center [784, 324] width 409 height 30
type input "619-707-7117"
click at [1154, 607] on input "Save" at bounding box center [1169, 617] width 65 height 22
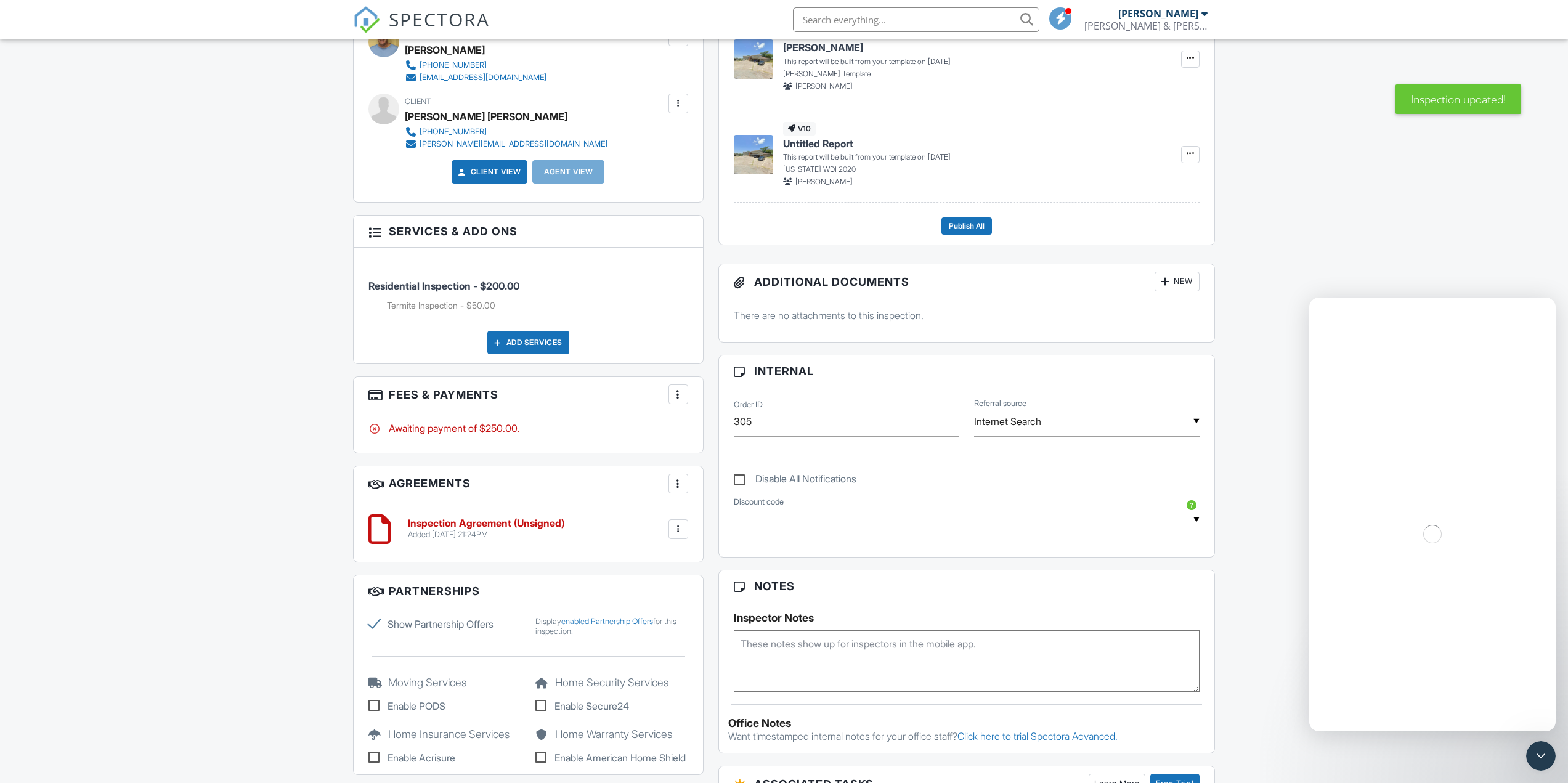
scroll to position [431, 0]
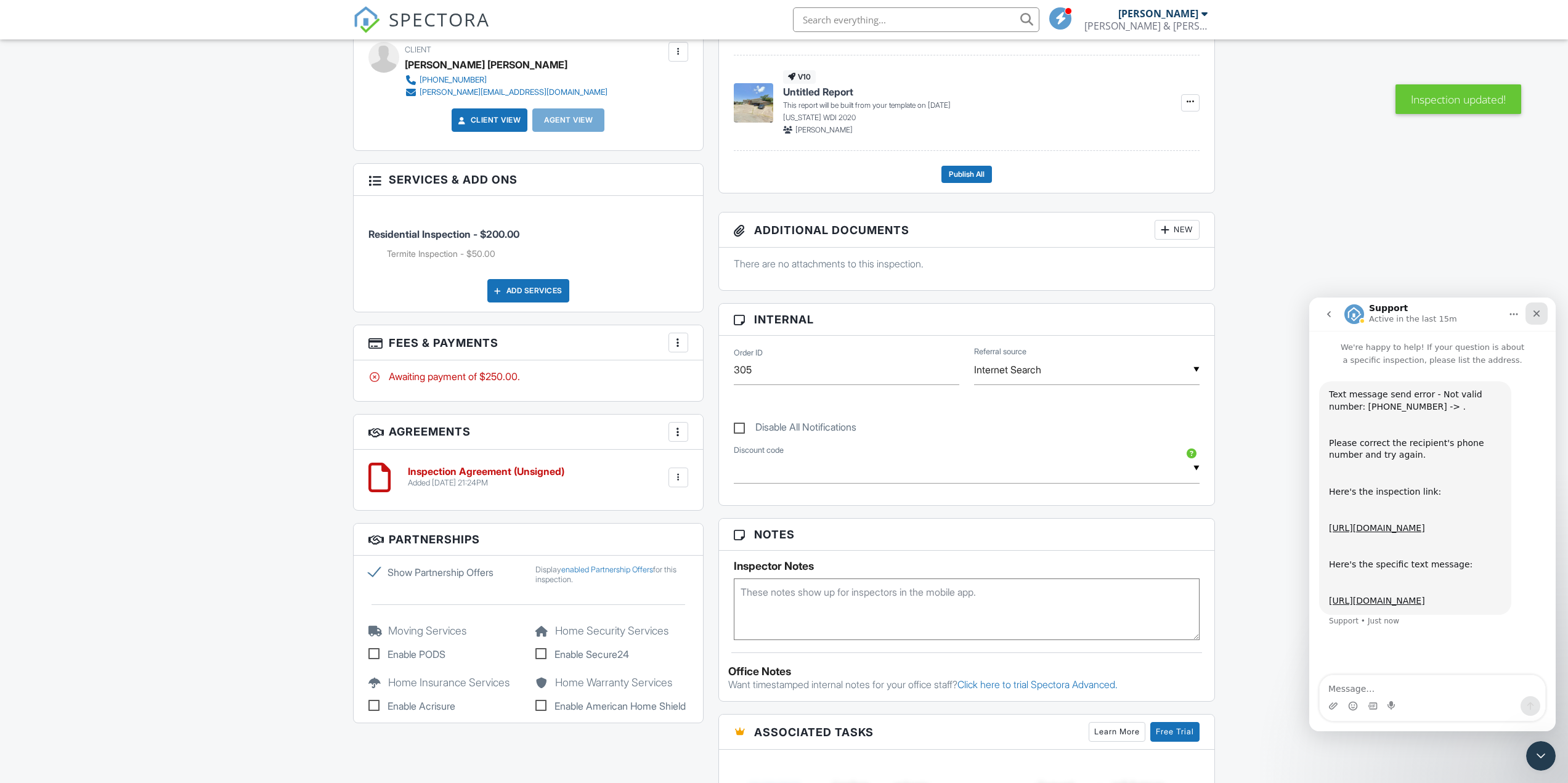
click at [1537, 314] on icon "Close" at bounding box center [1537, 314] width 7 height 7
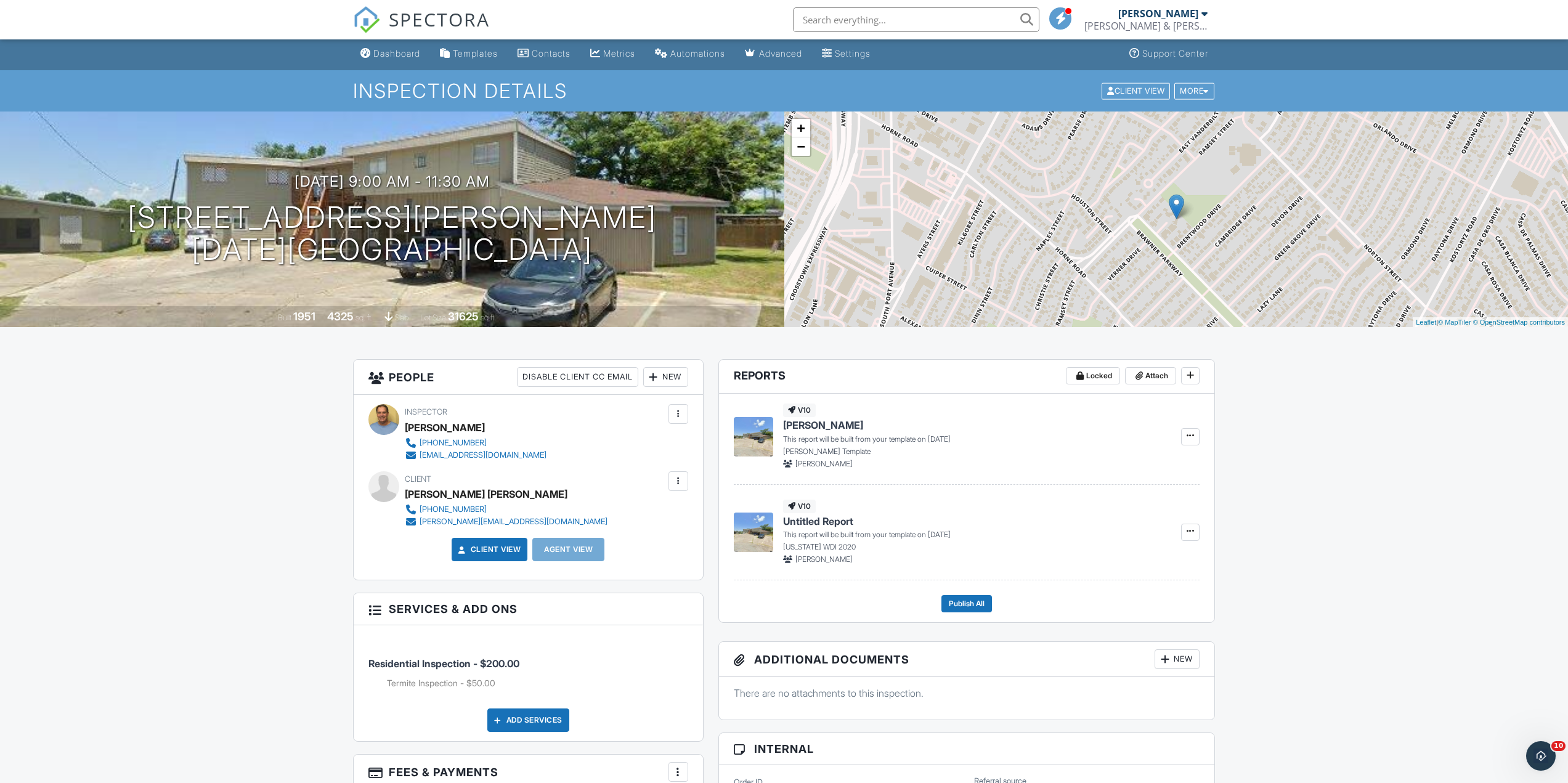
scroll to position [0, 0]
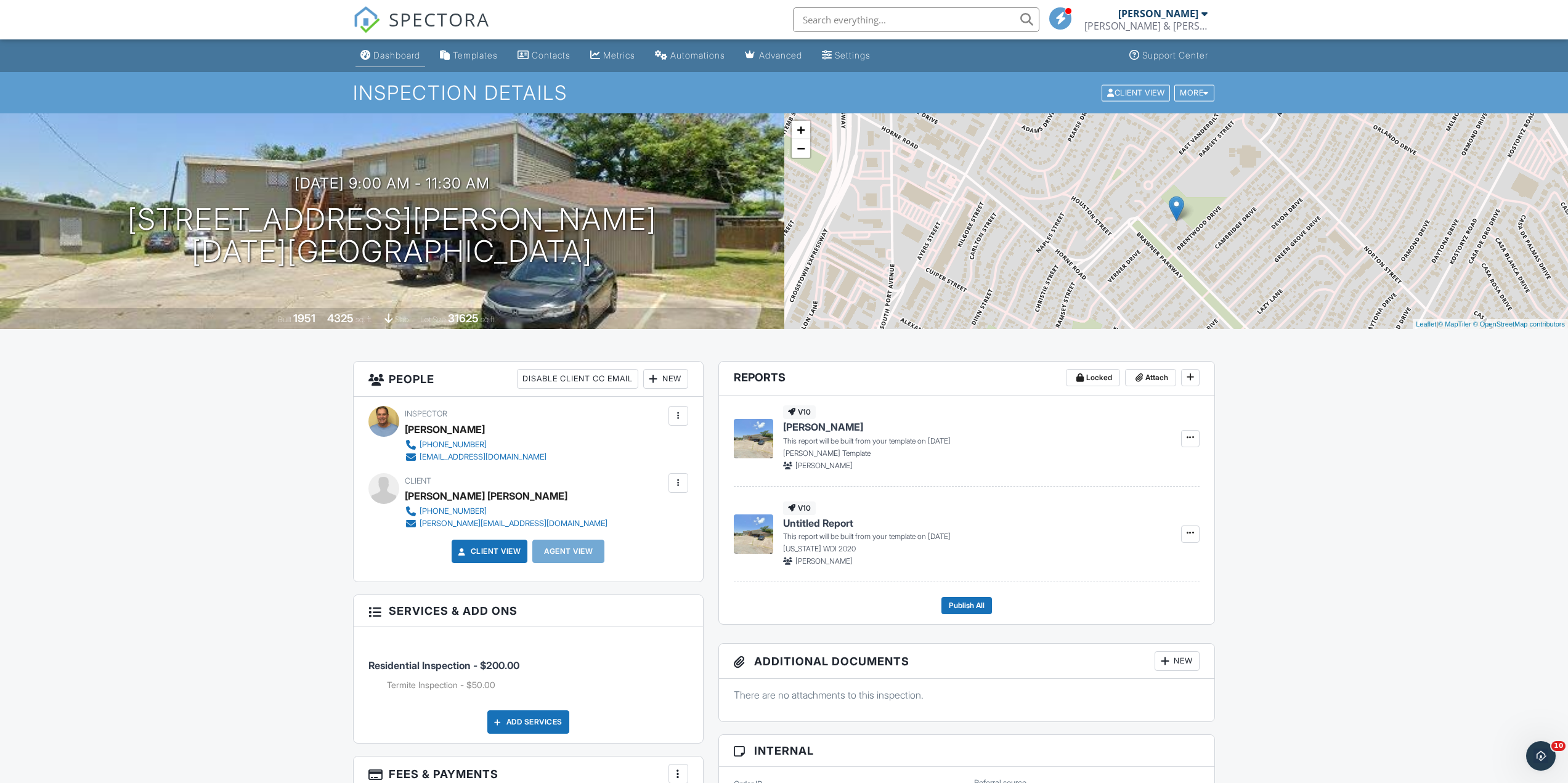
click at [400, 54] on div "Dashboard" at bounding box center [396, 55] width 47 height 10
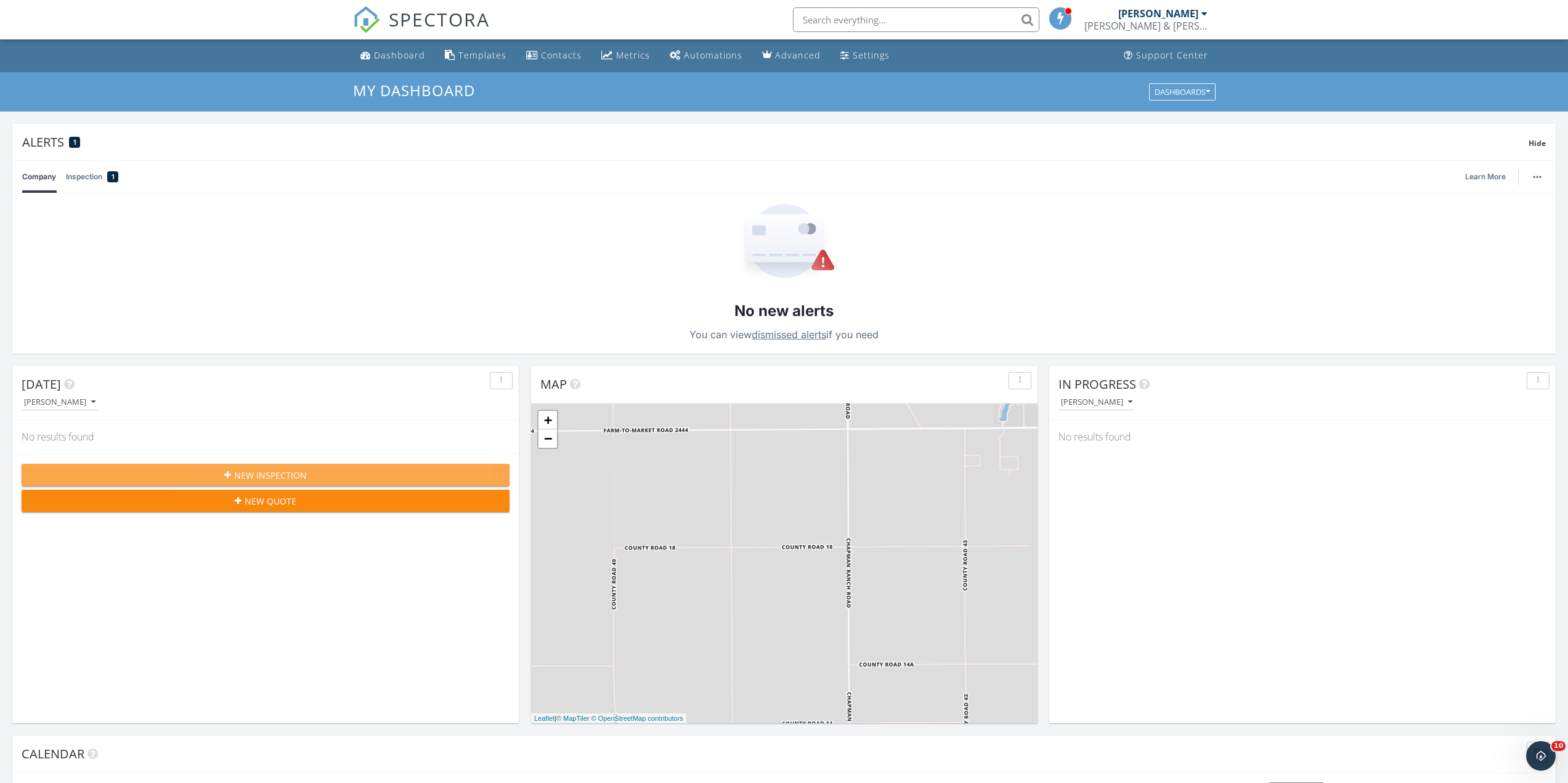
click at [306, 469] on div "New Inspection" at bounding box center [265, 475] width 468 height 13
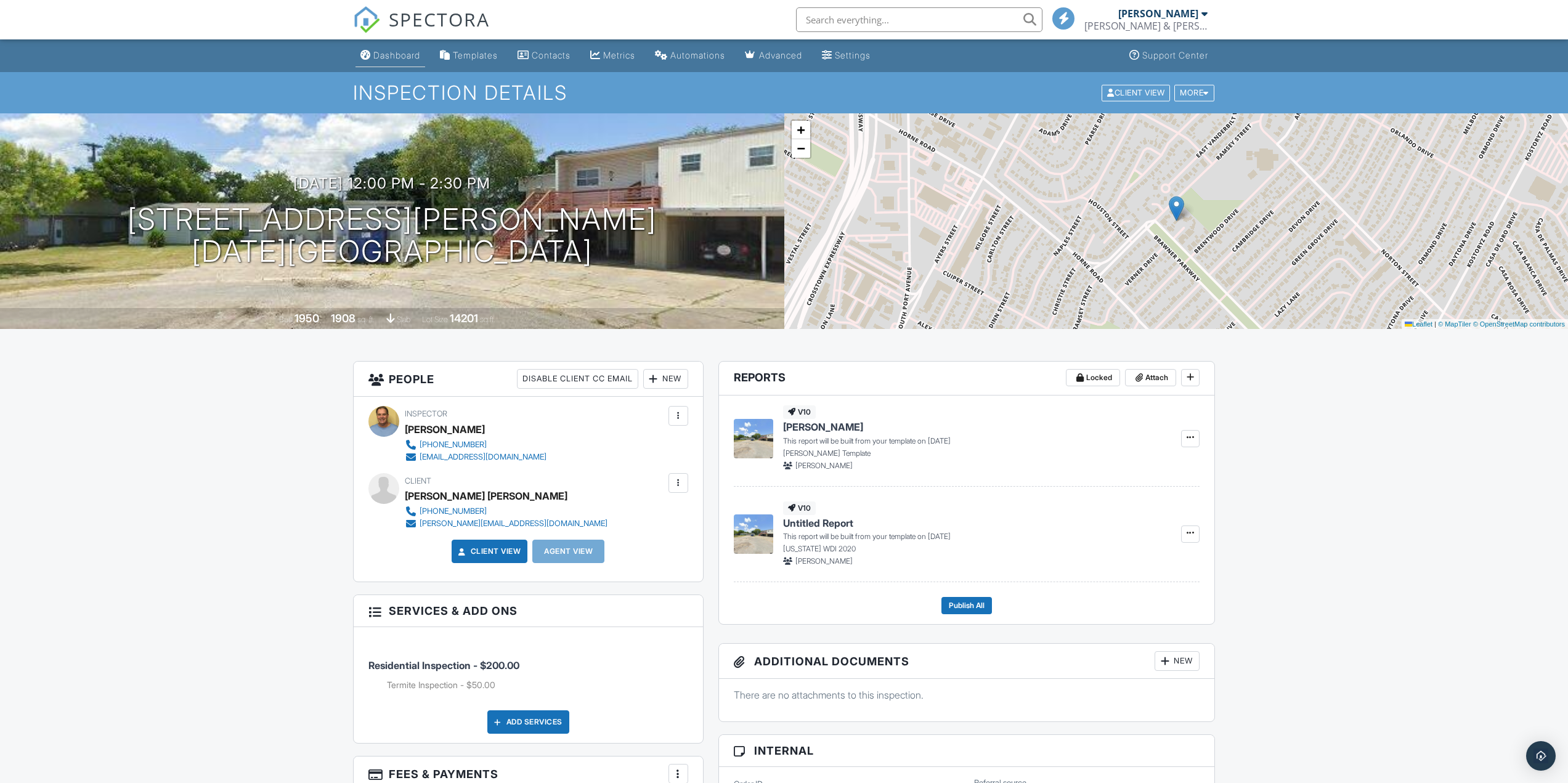
click at [404, 53] on div "Dashboard" at bounding box center [396, 55] width 47 height 10
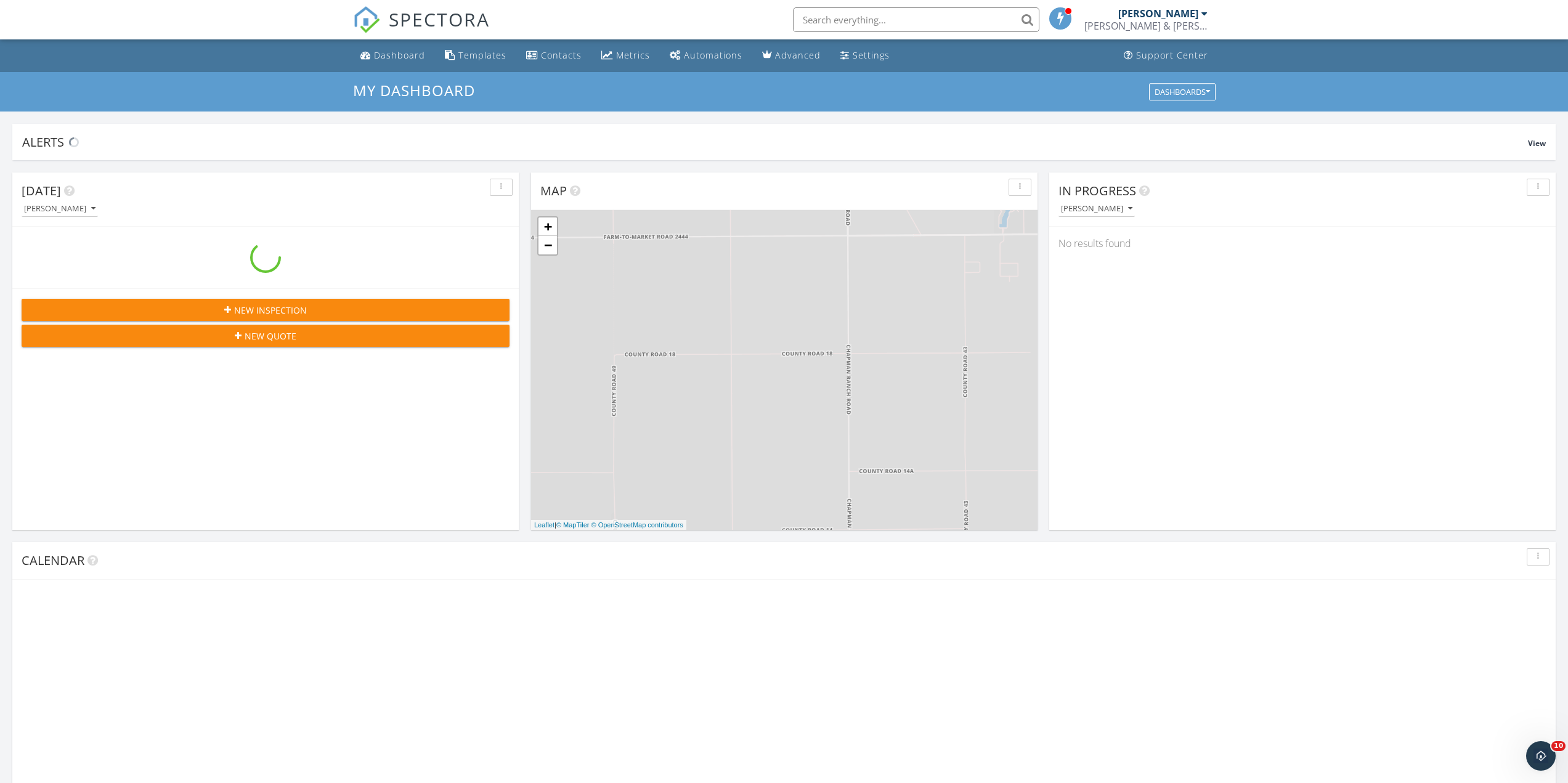
scroll to position [1140, 1587]
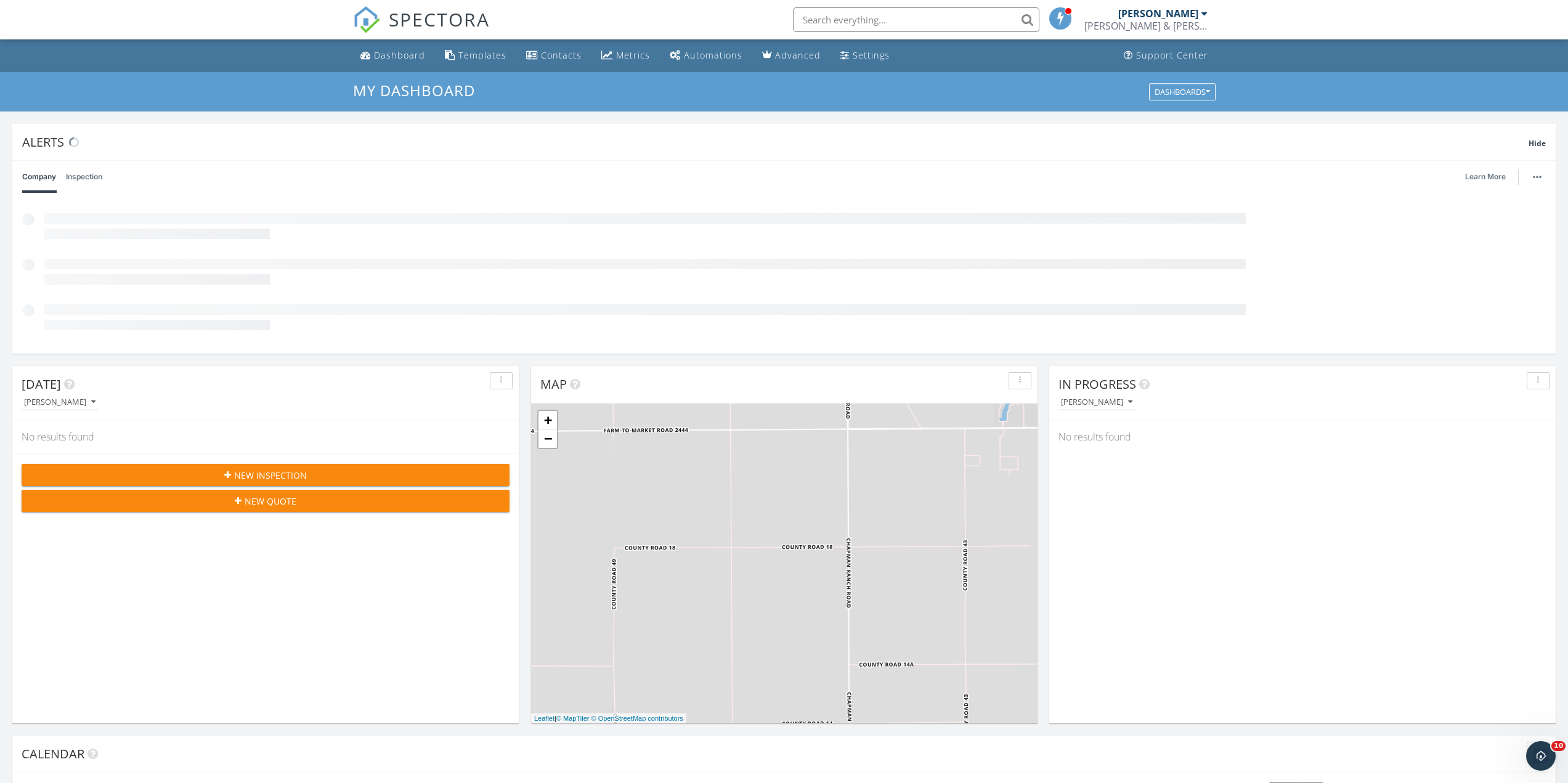
click at [315, 476] on div "New Inspection" at bounding box center [265, 475] width 468 height 13
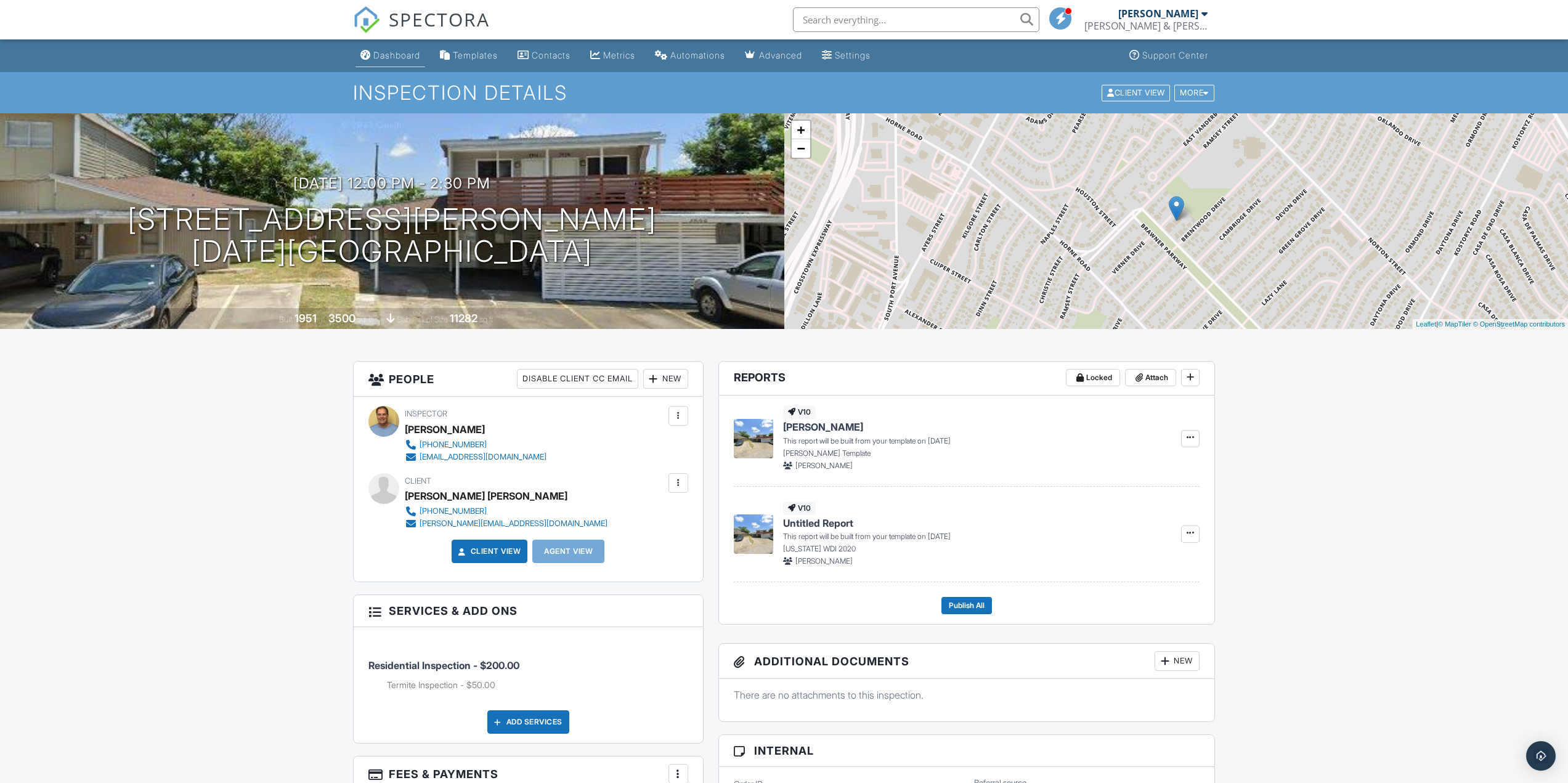
click at [409, 51] on div "Dashboard" at bounding box center [396, 55] width 47 height 10
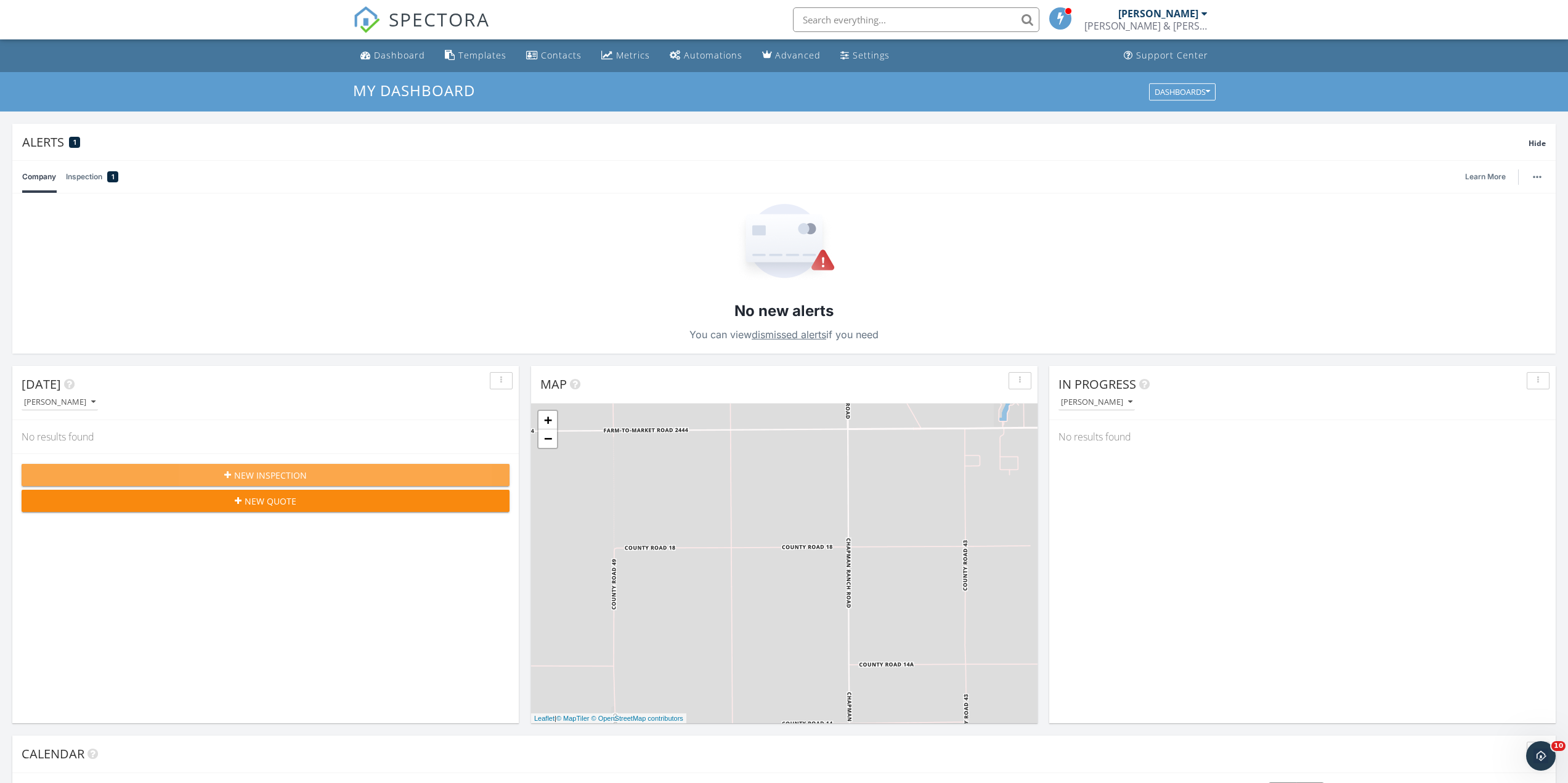
click at [291, 469] on span "New Inspection" at bounding box center [271, 475] width 72 height 13
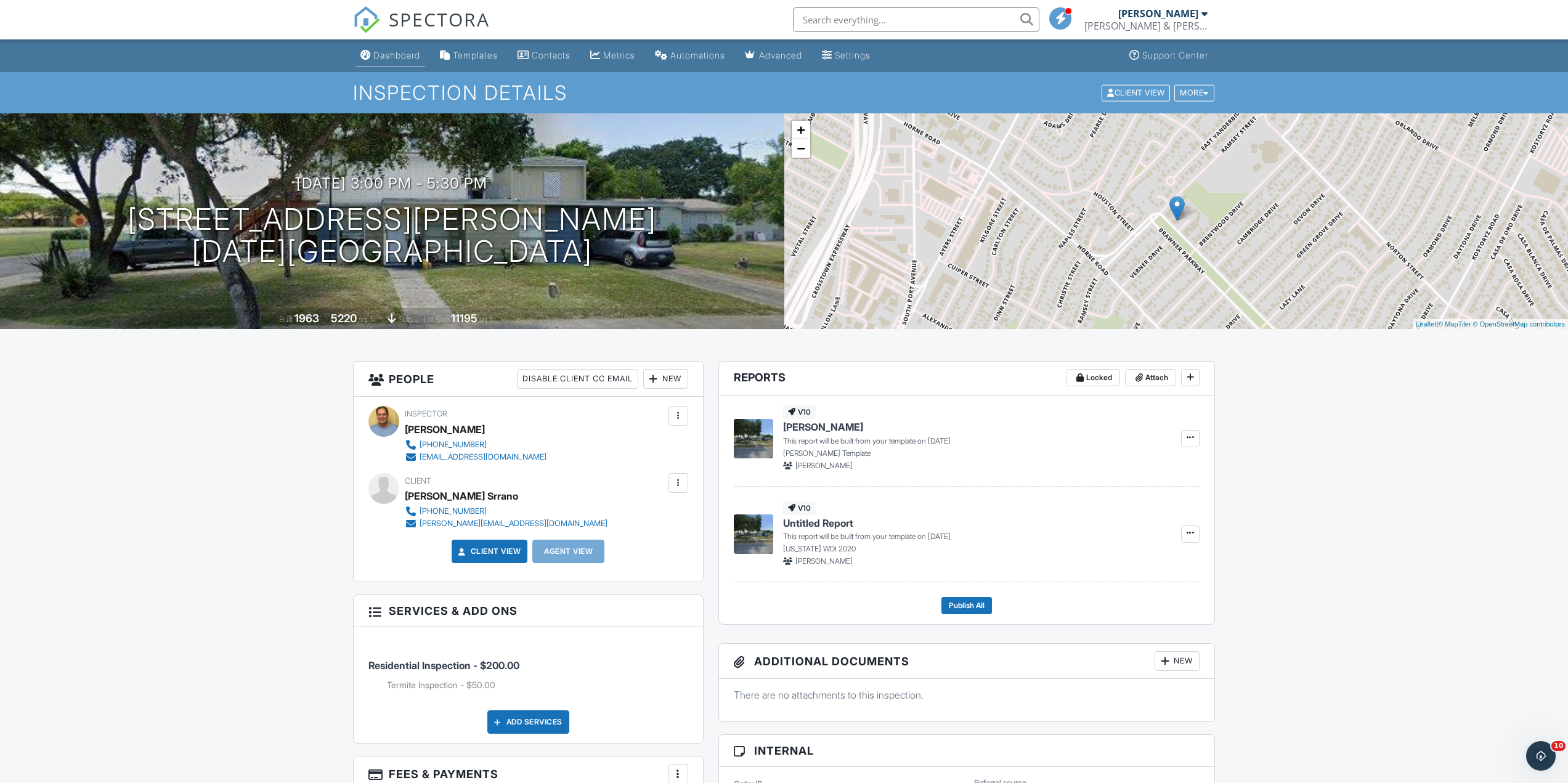
click at [398, 53] on div "Dashboard" at bounding box center [396, 55] width 47 height 10
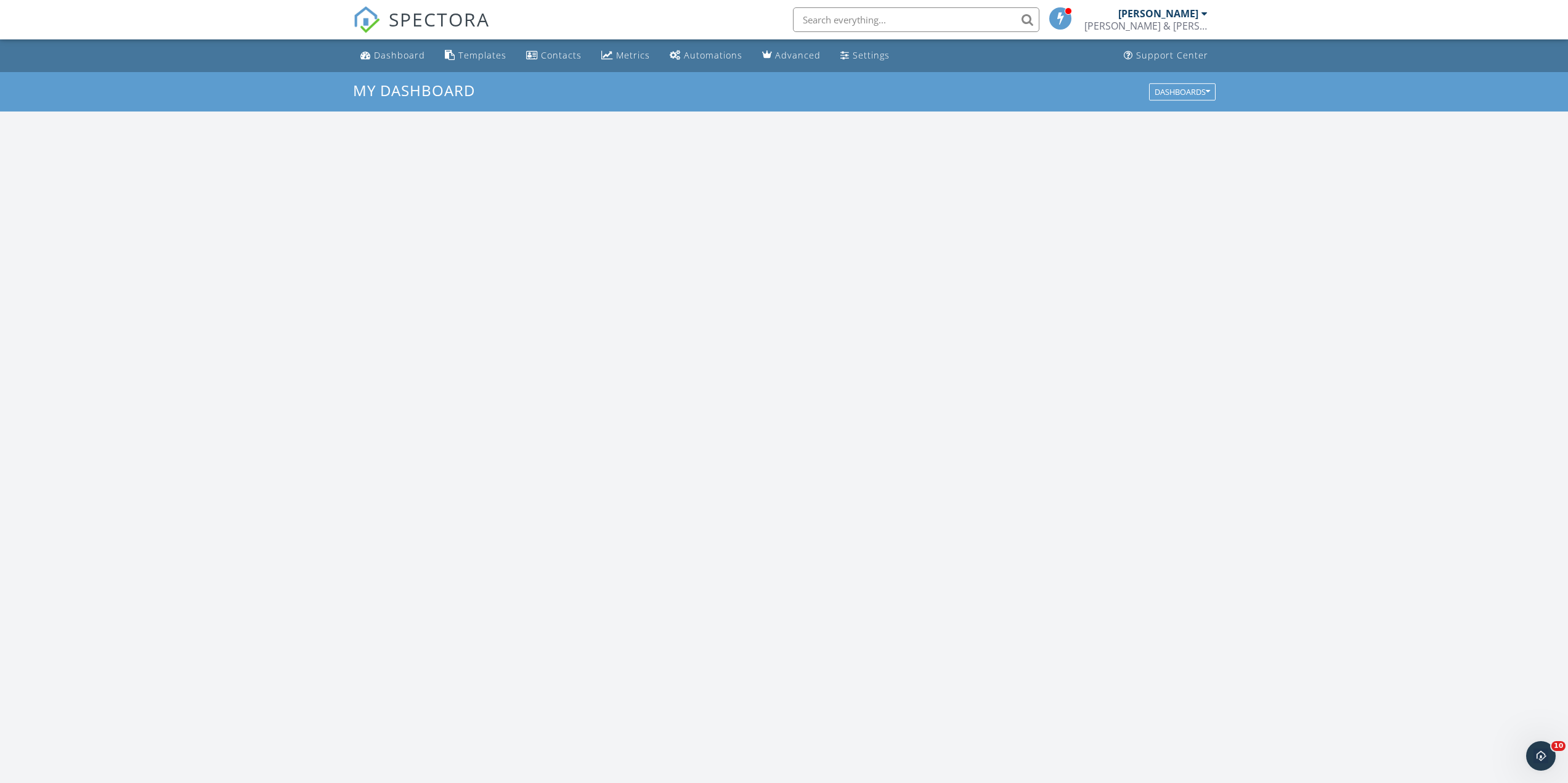
scroll to position [1140, 1587]
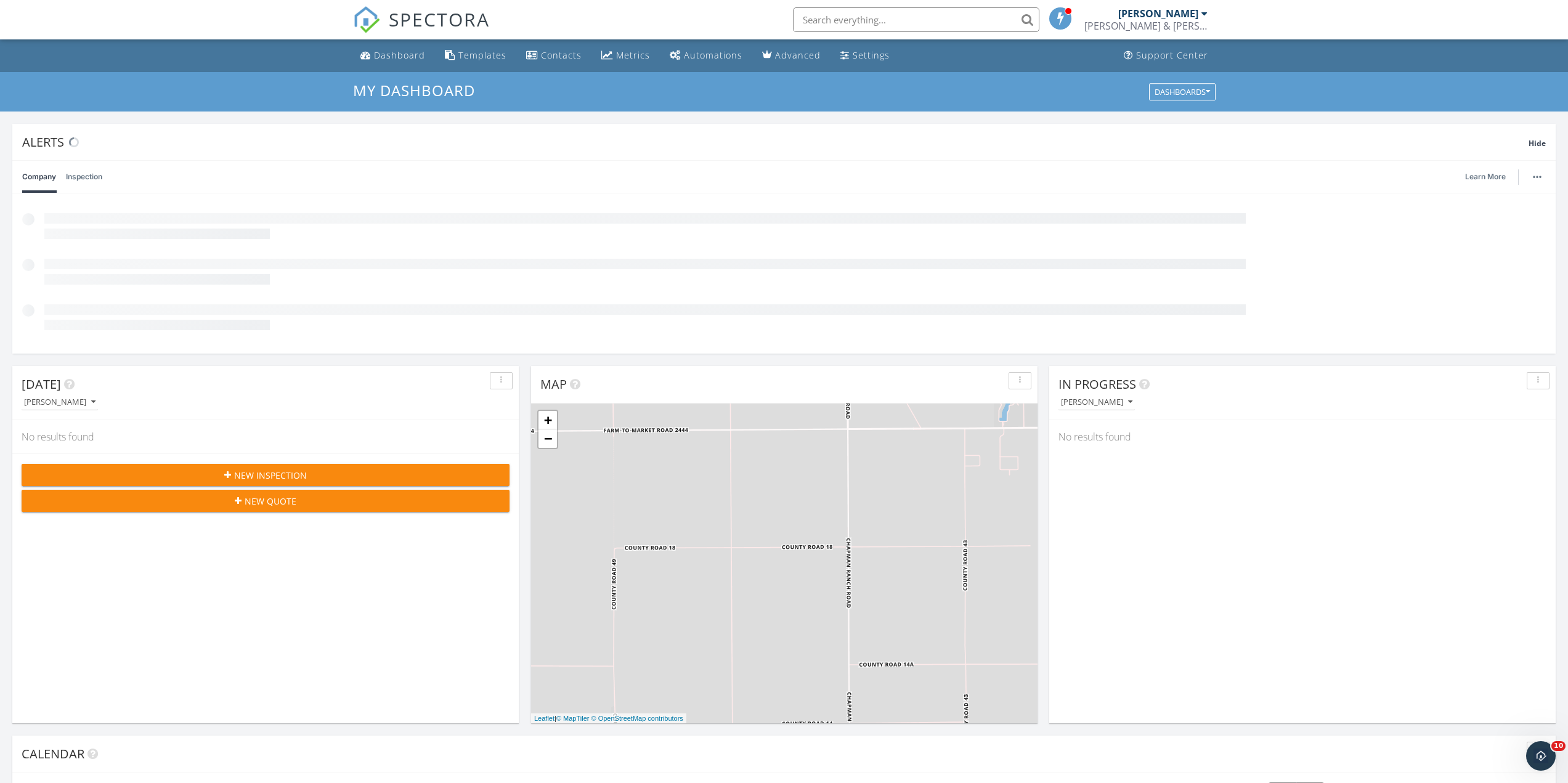
click at [318, 469] on div "New Inspection" at bounding box center [265, 475] width 468 height 13
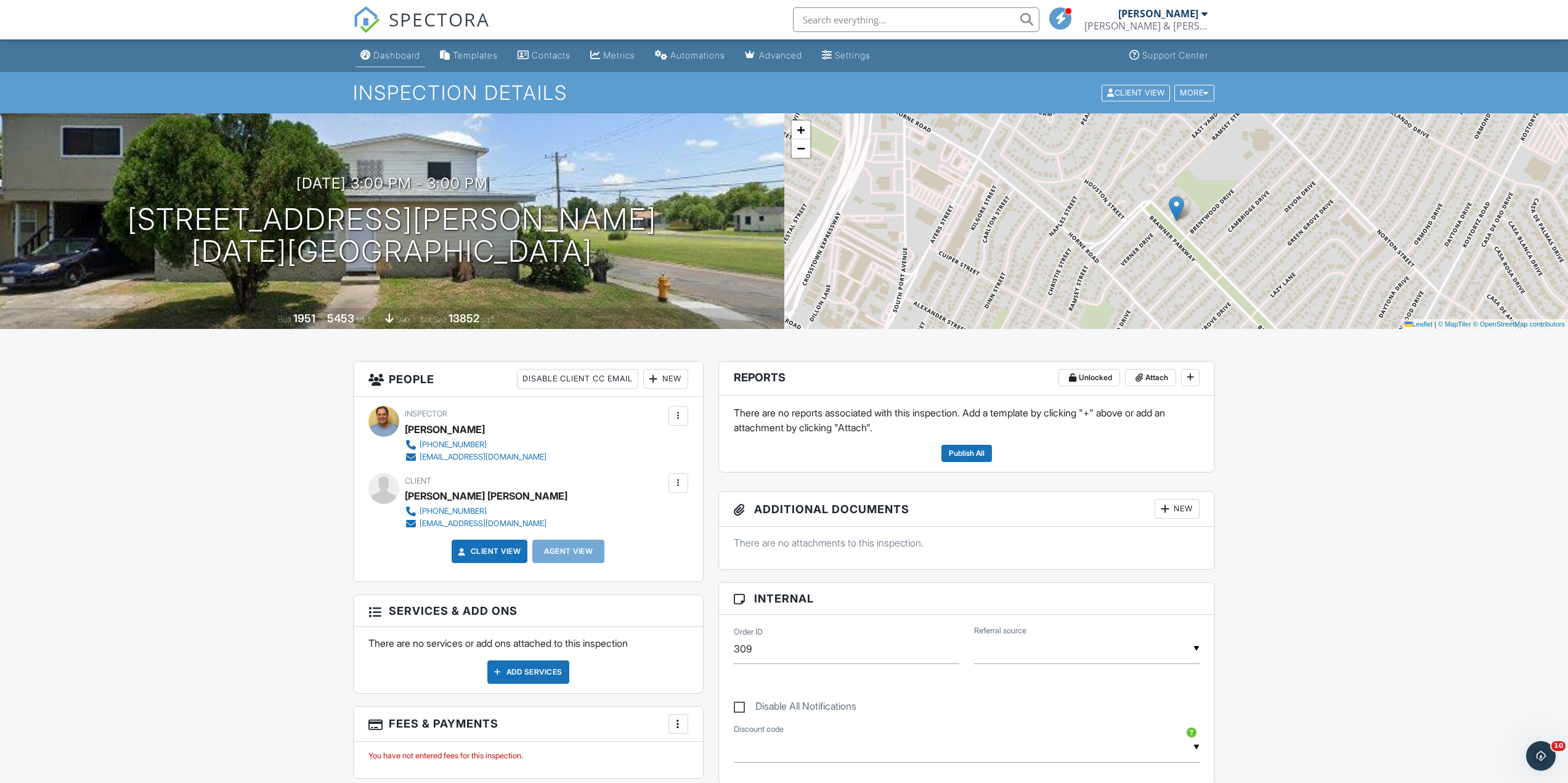
click at [403, 51] on div "Dashboard" at bounding box center [396, 55] width 47 height 10
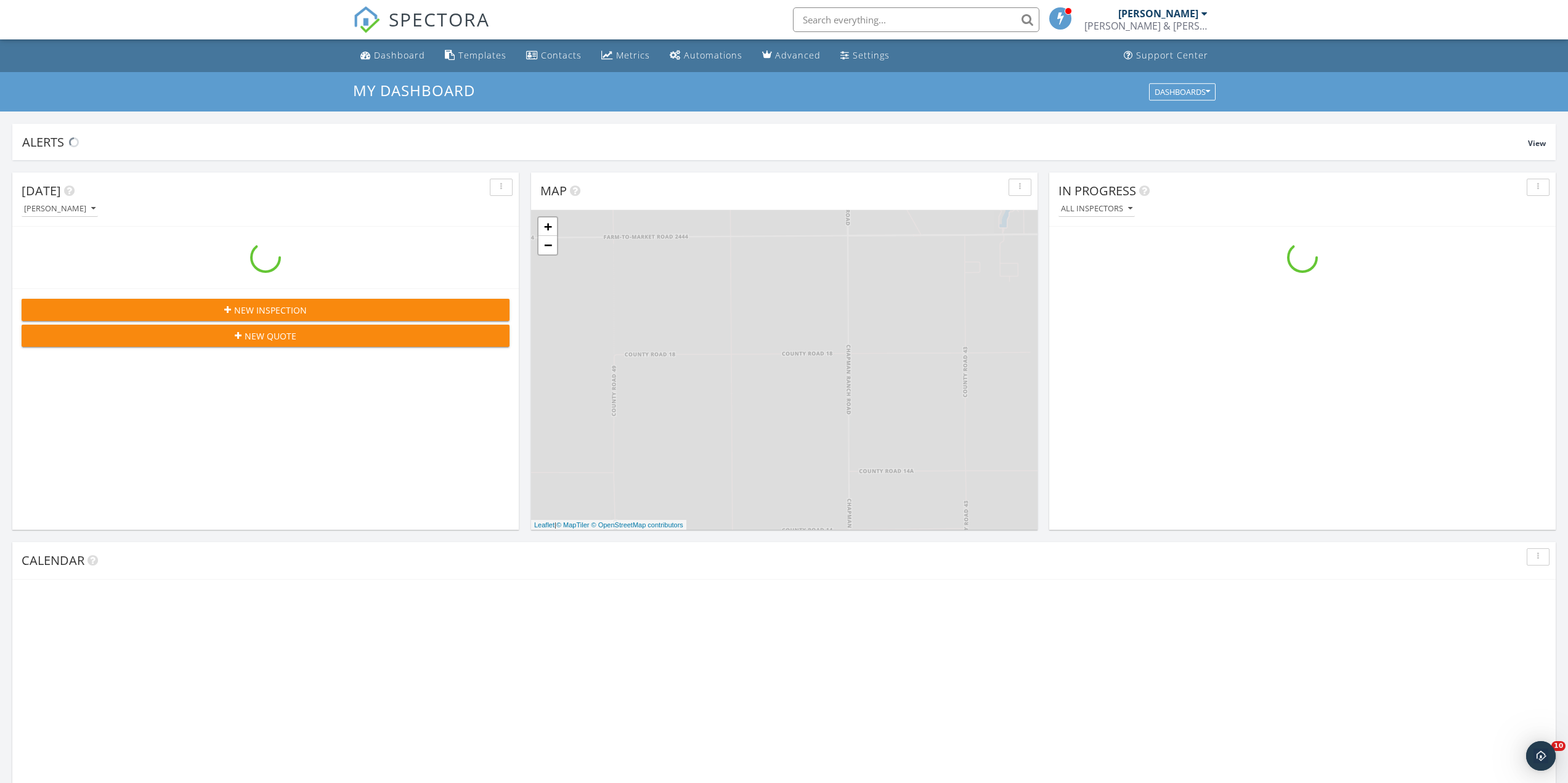
scroll to position [1140, 1587]
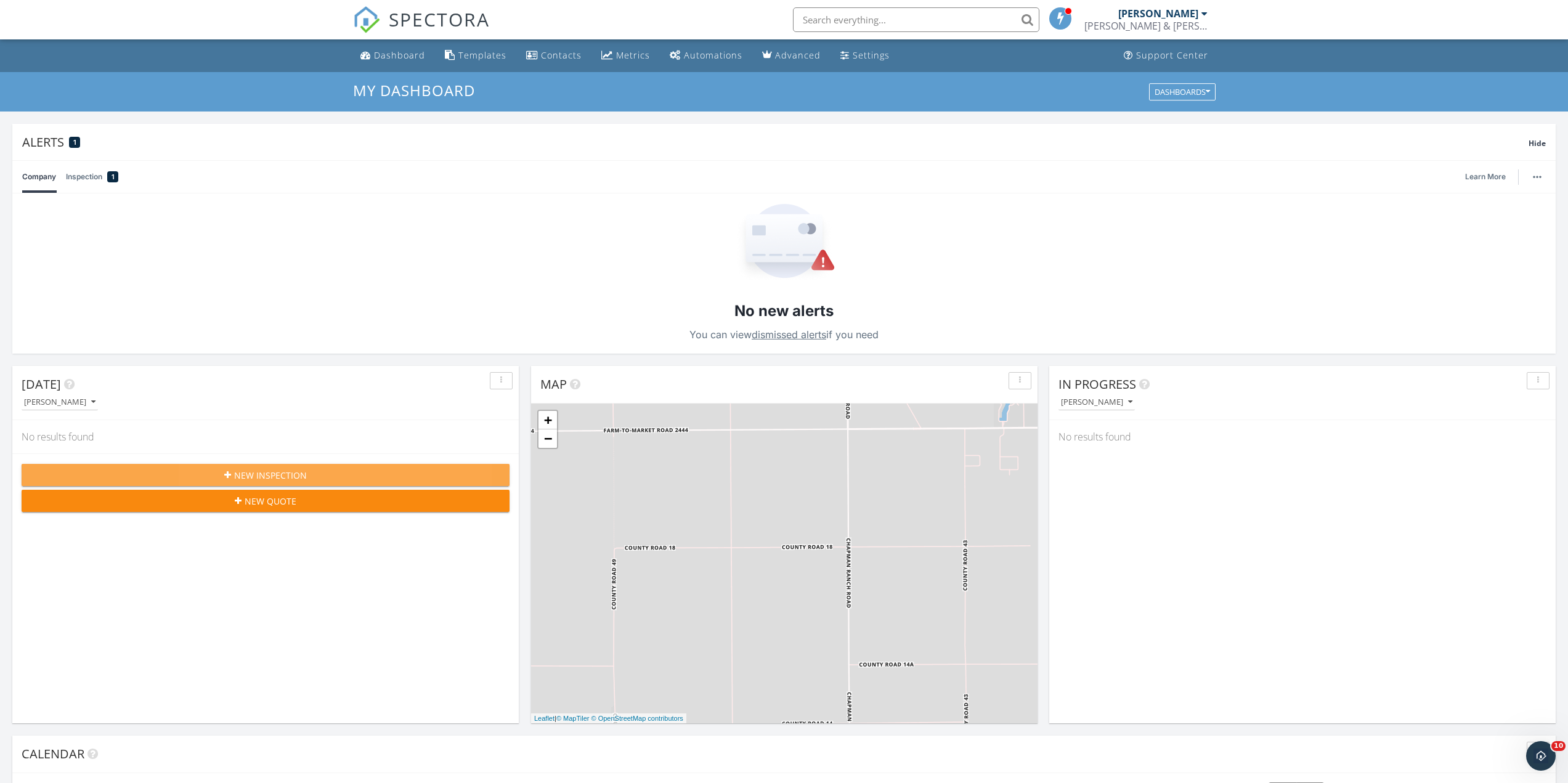
click at [281, 469] on span "New Inspection" at bounding box center [271, 475] width 72 height 13
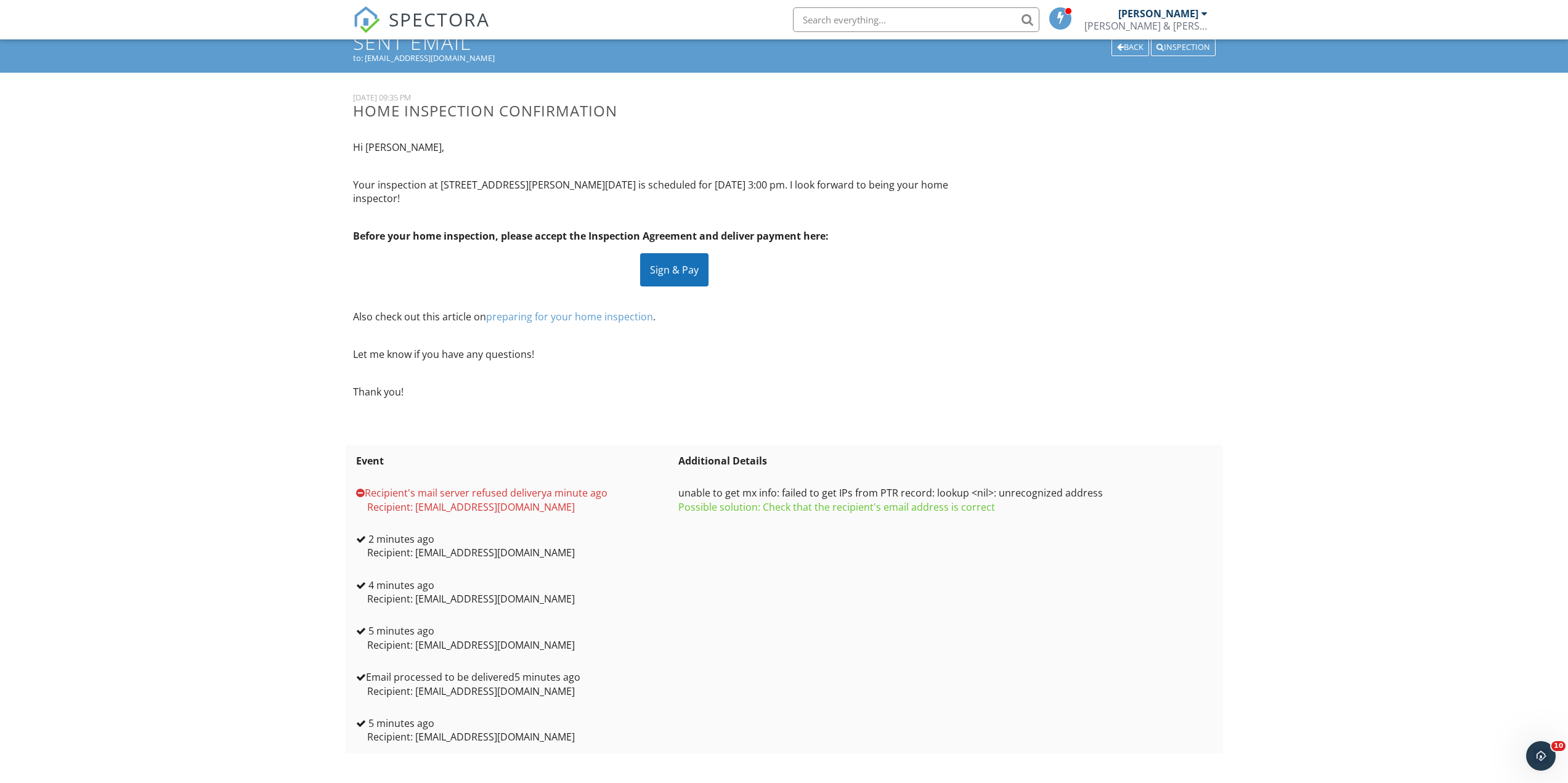
scroll to position [53, 0]
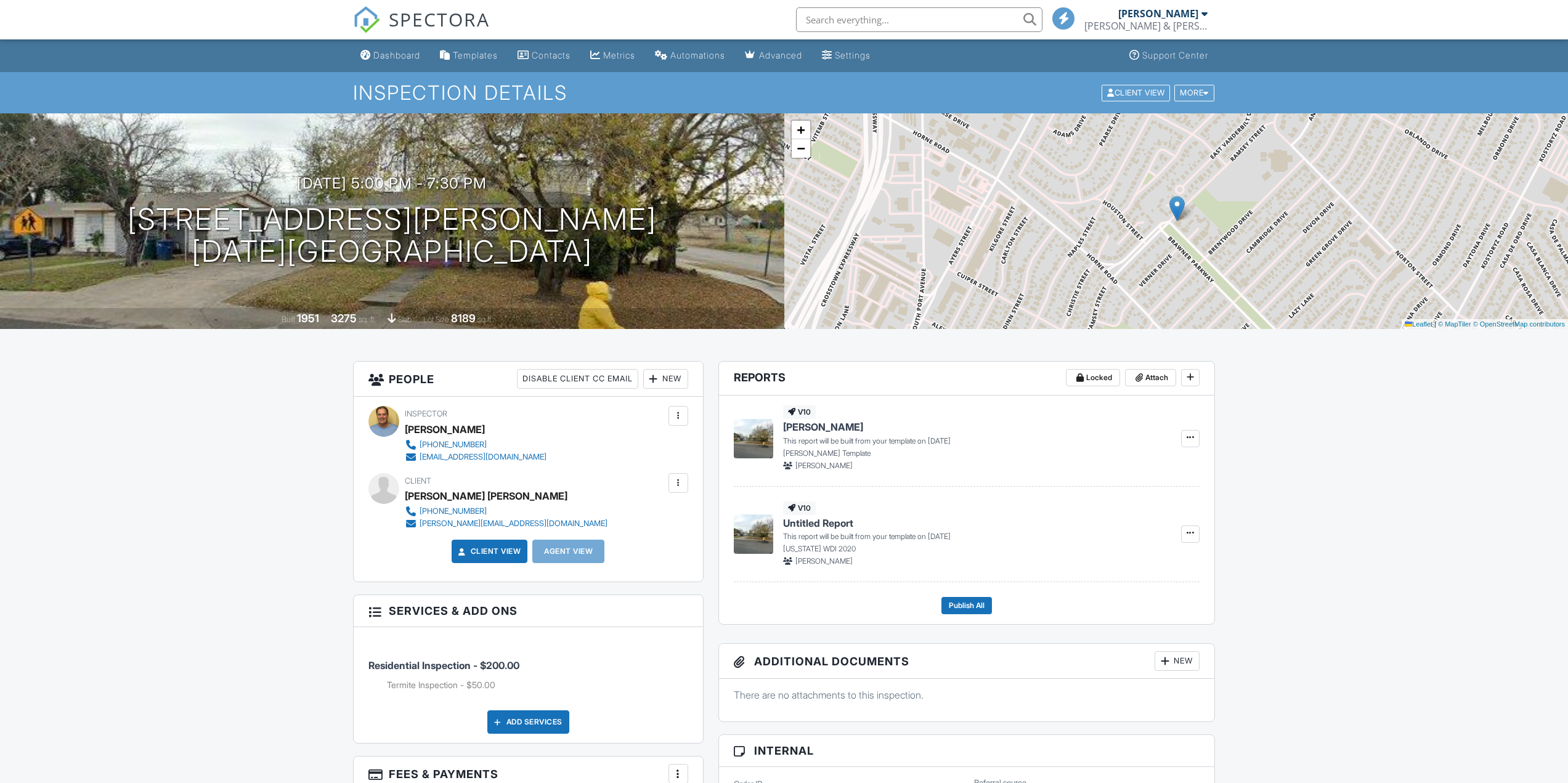
click at [394, 59] on div "Dashboard" at bounding box center [396, 55] width 47 height 10
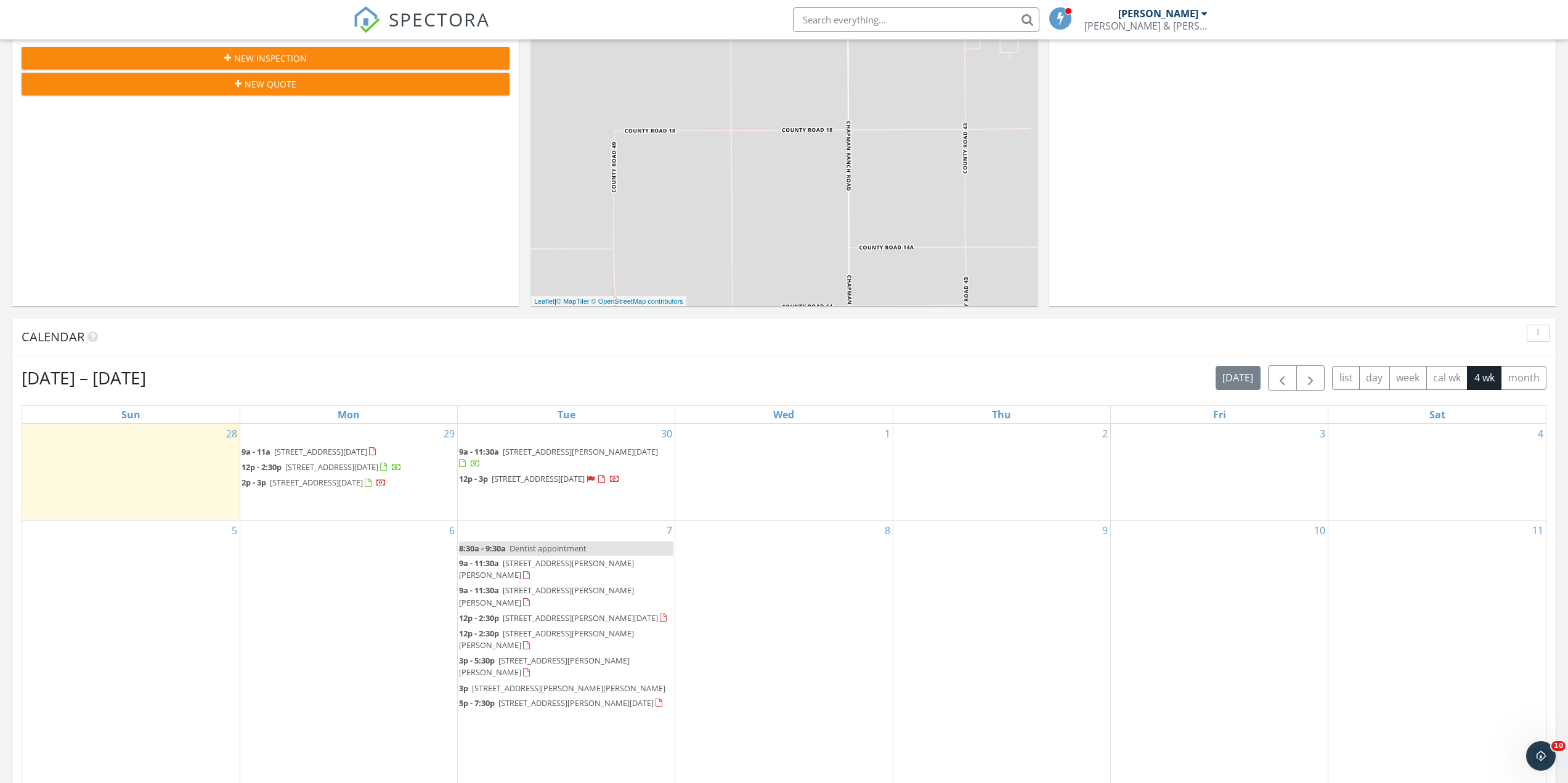
scroll to position [554, 0]
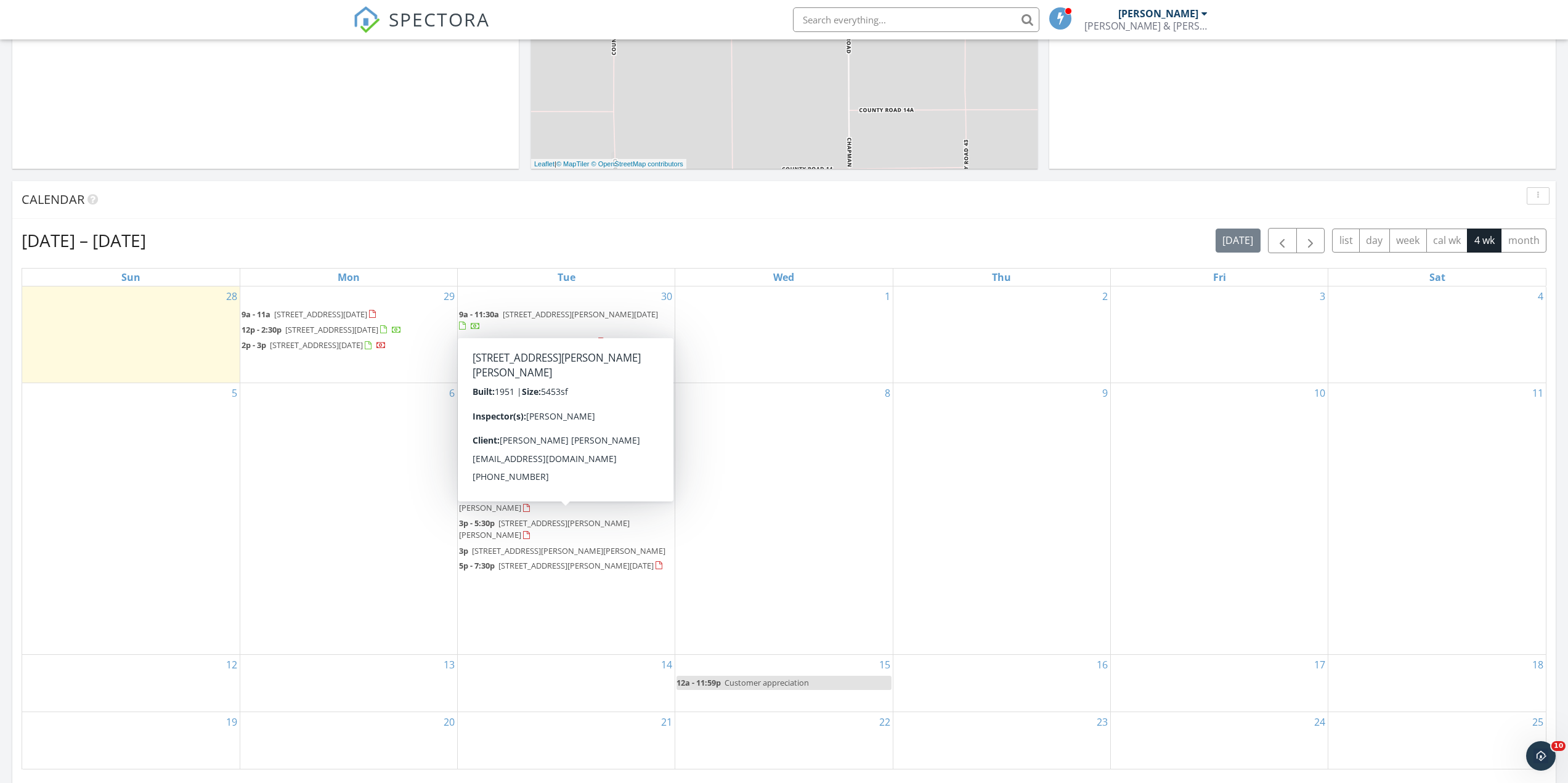
click at [514, 545] on span "3914 Verner Cir, Corpus Christi 78415" at bounding box center [568, 551] width 193 height 11
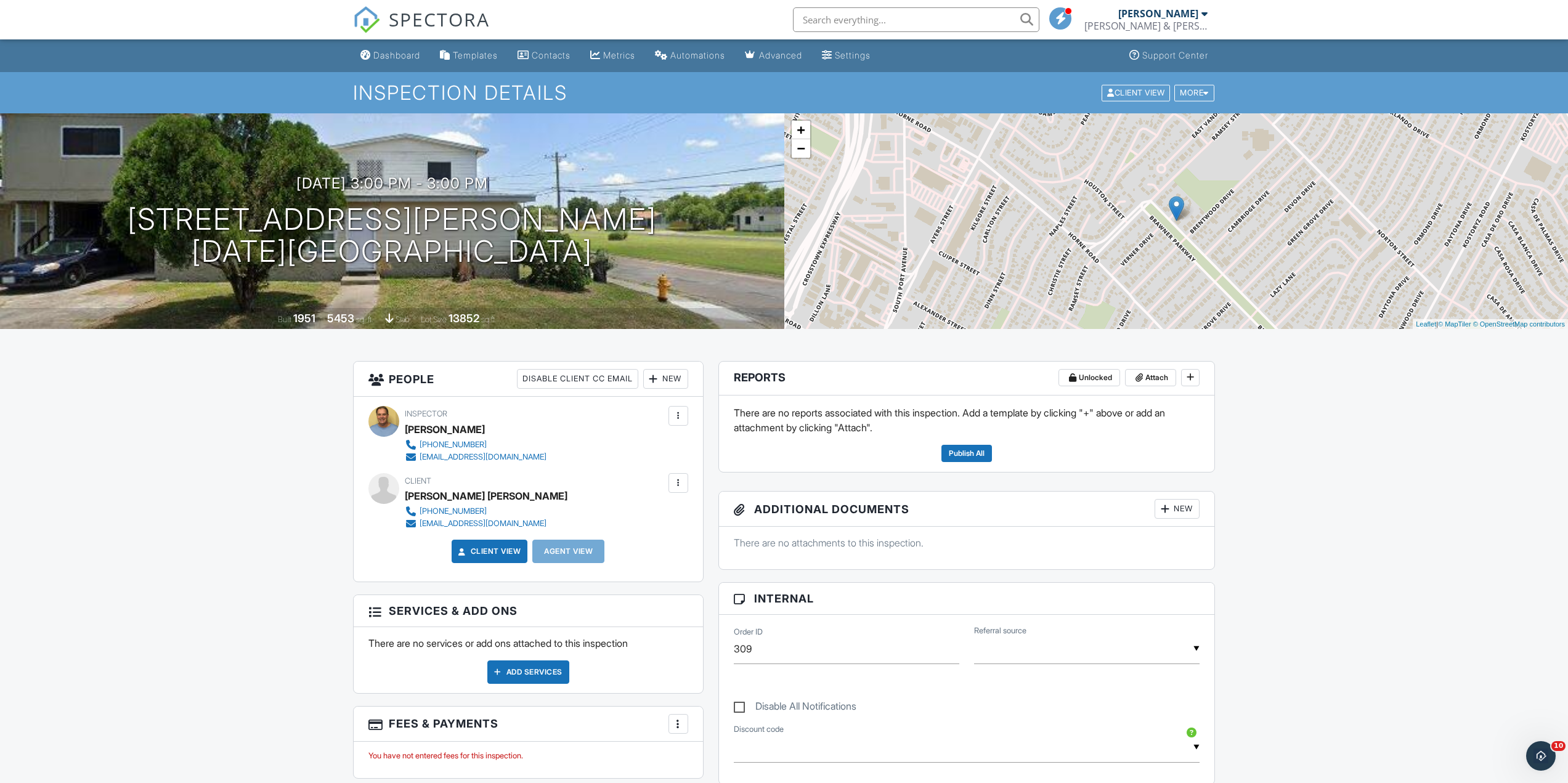
click at [679, 480] on div at bounding box center [678, 483] width 12 height 12
click at [614, 517] on li "Edit" at bounding box center [611, 520] width 137 height 31
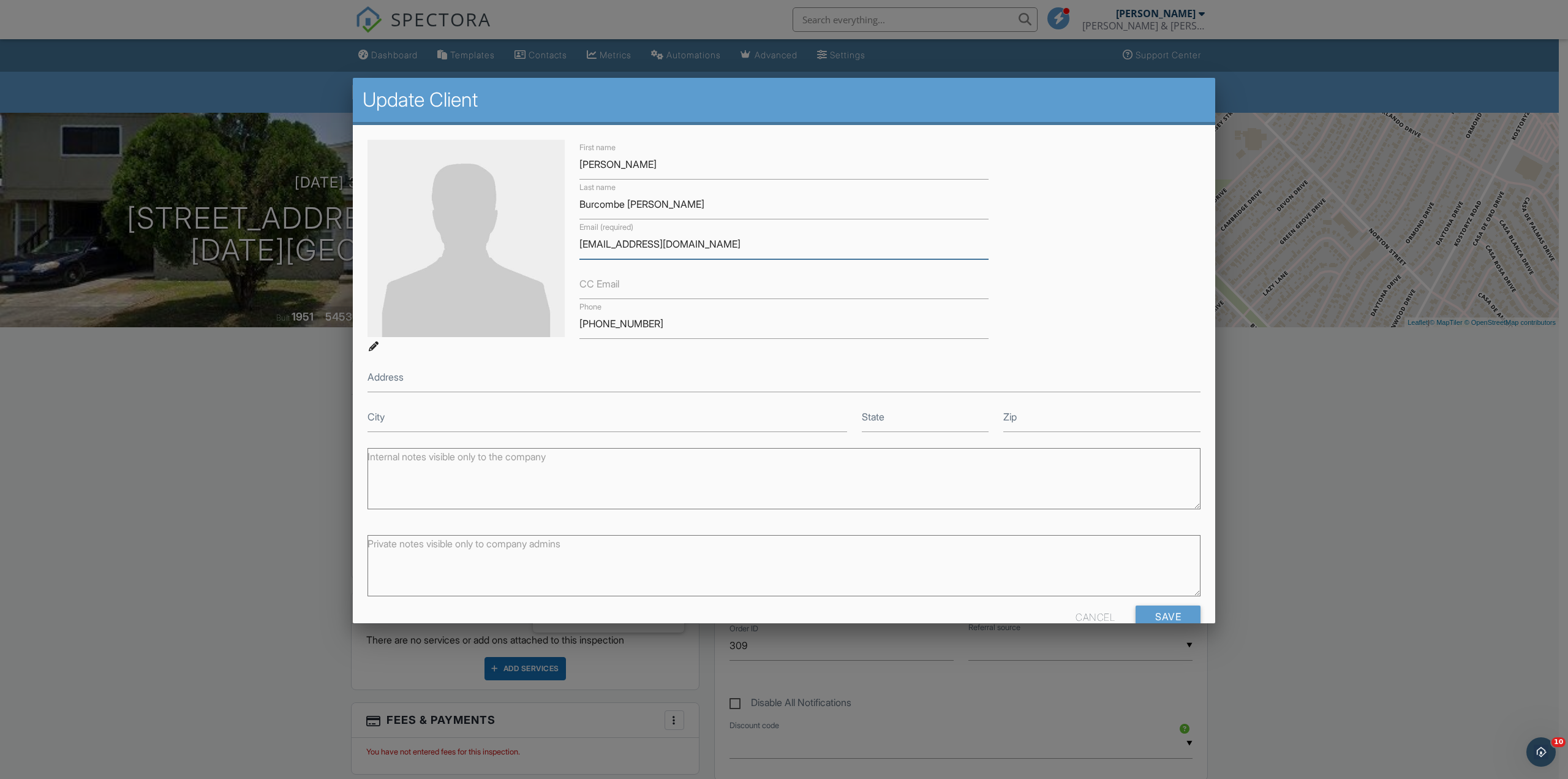
click at [682, 243] on input "[EMAIL_ADDRESS][DOMAIN_NAME]" at bounding box center [784, 244] width 409 height 30
type input "[PERSON_NAME][EMAIL_ADDRESS][DOMAIN_NAME]"
click at [1149, 613] on input "Save" at bounding box center [1169, 617] width 65 height 22
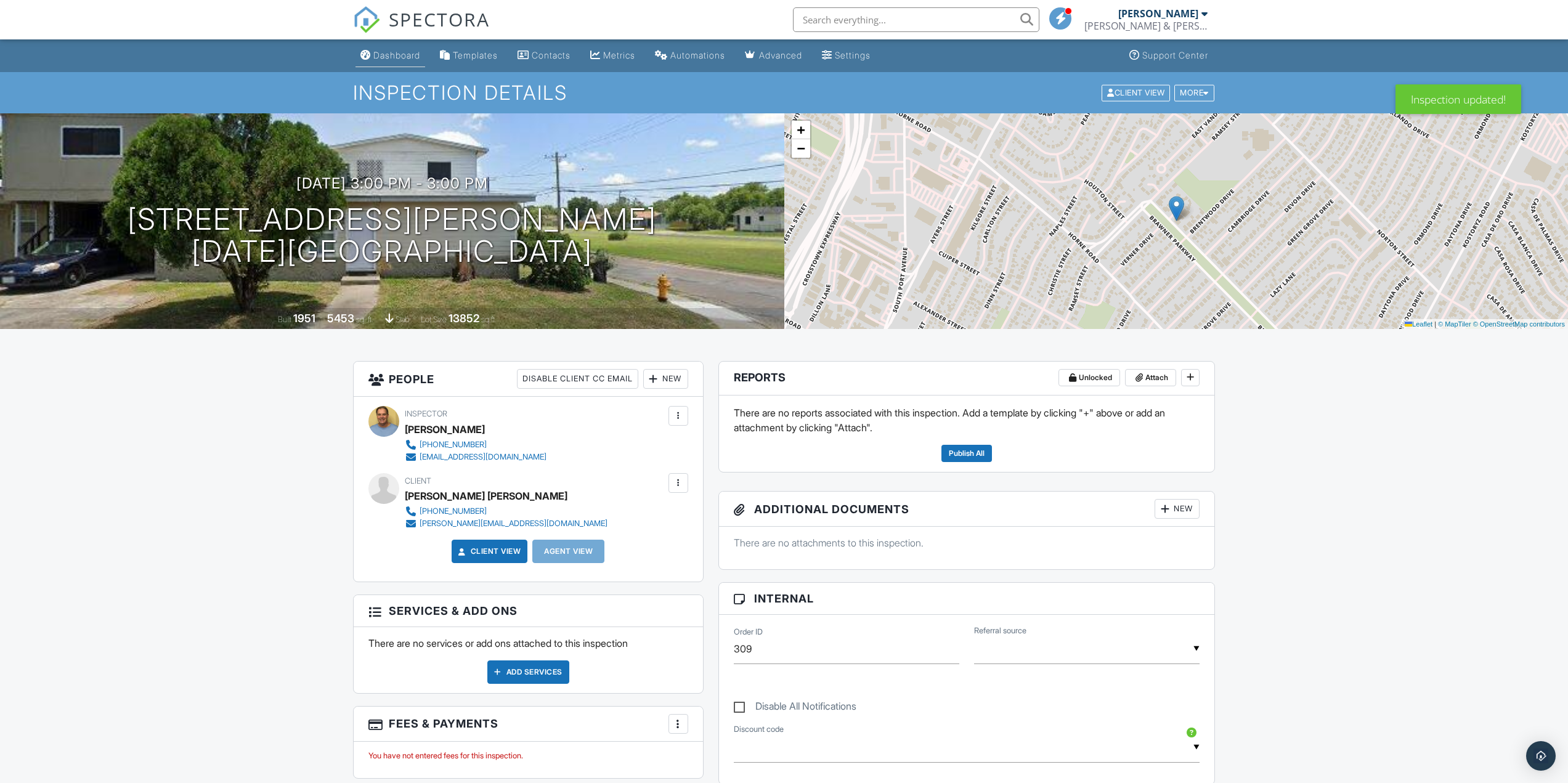
click at [395, 53] on div "Dashboard" at bounding box center [396, 55] width 47 height 10
